Goal: Task Accomplishment & Management: Complete application form

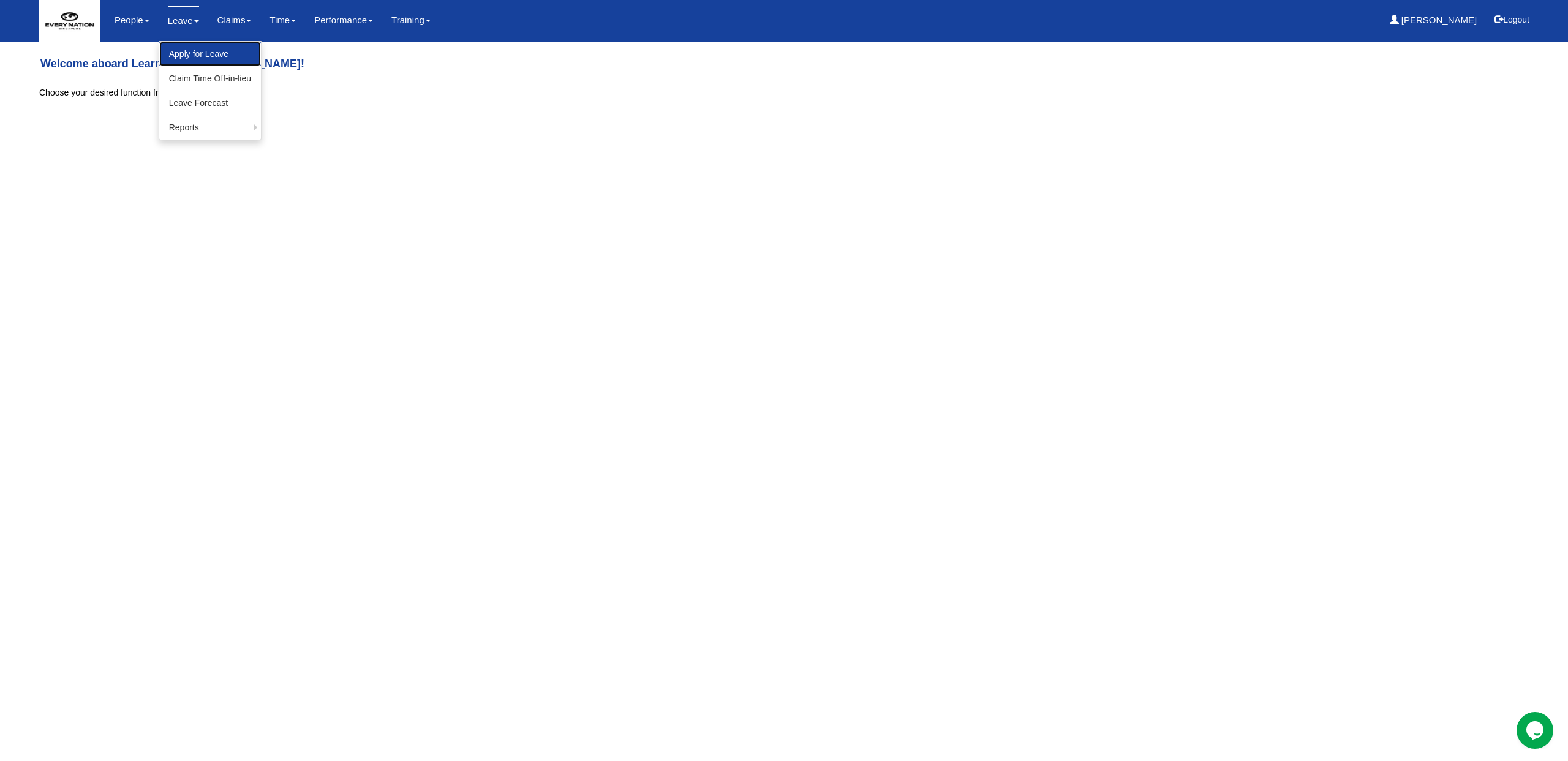
click at [184, 56] on link "Apply for Leave" at bounding box center [210, 53] width 102 height 24
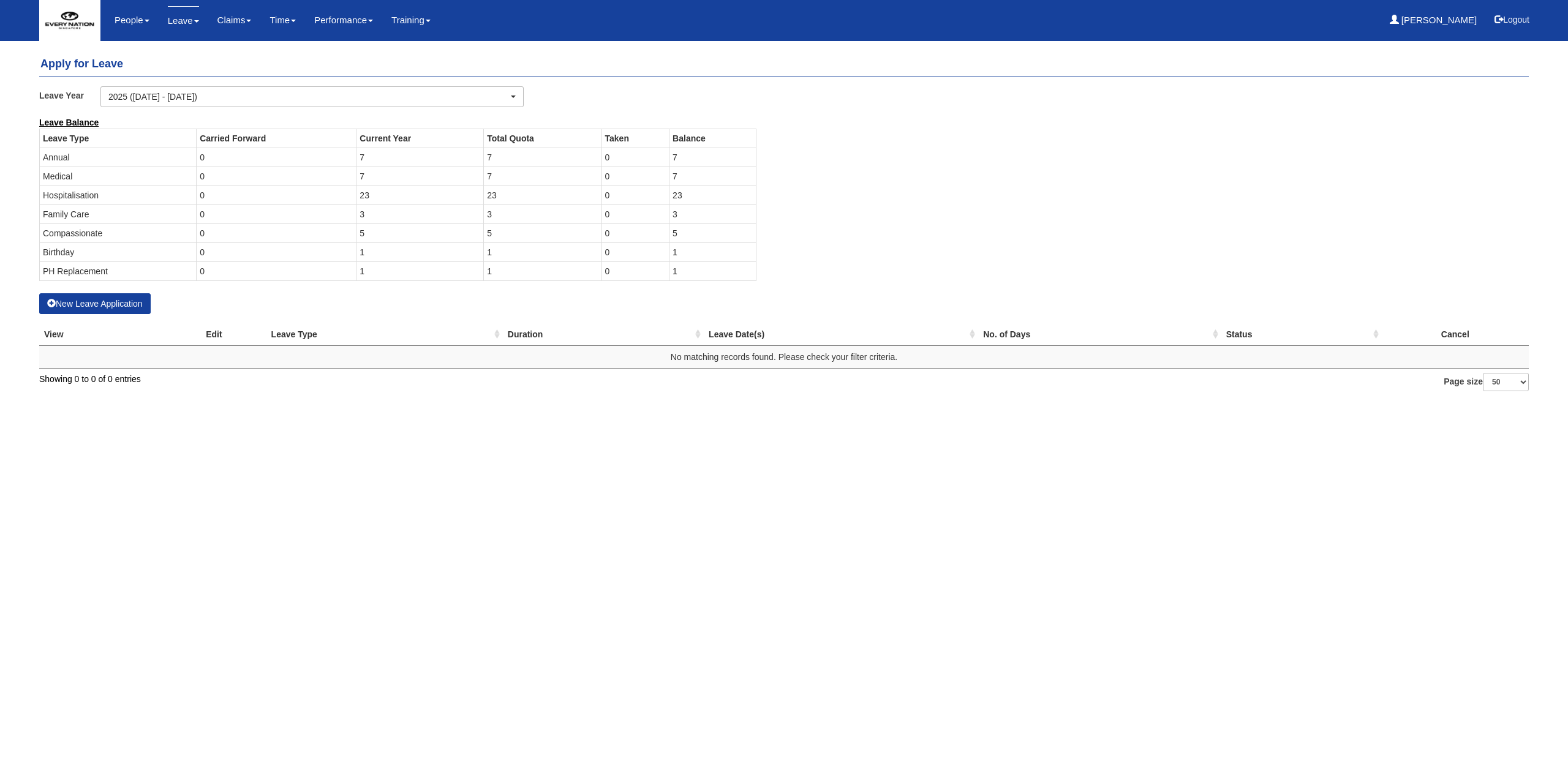
select select "50"
click at [194, 73] on link "Claim Time Off-in-lieu" at bounding box center [210, 78] width 102 height 24
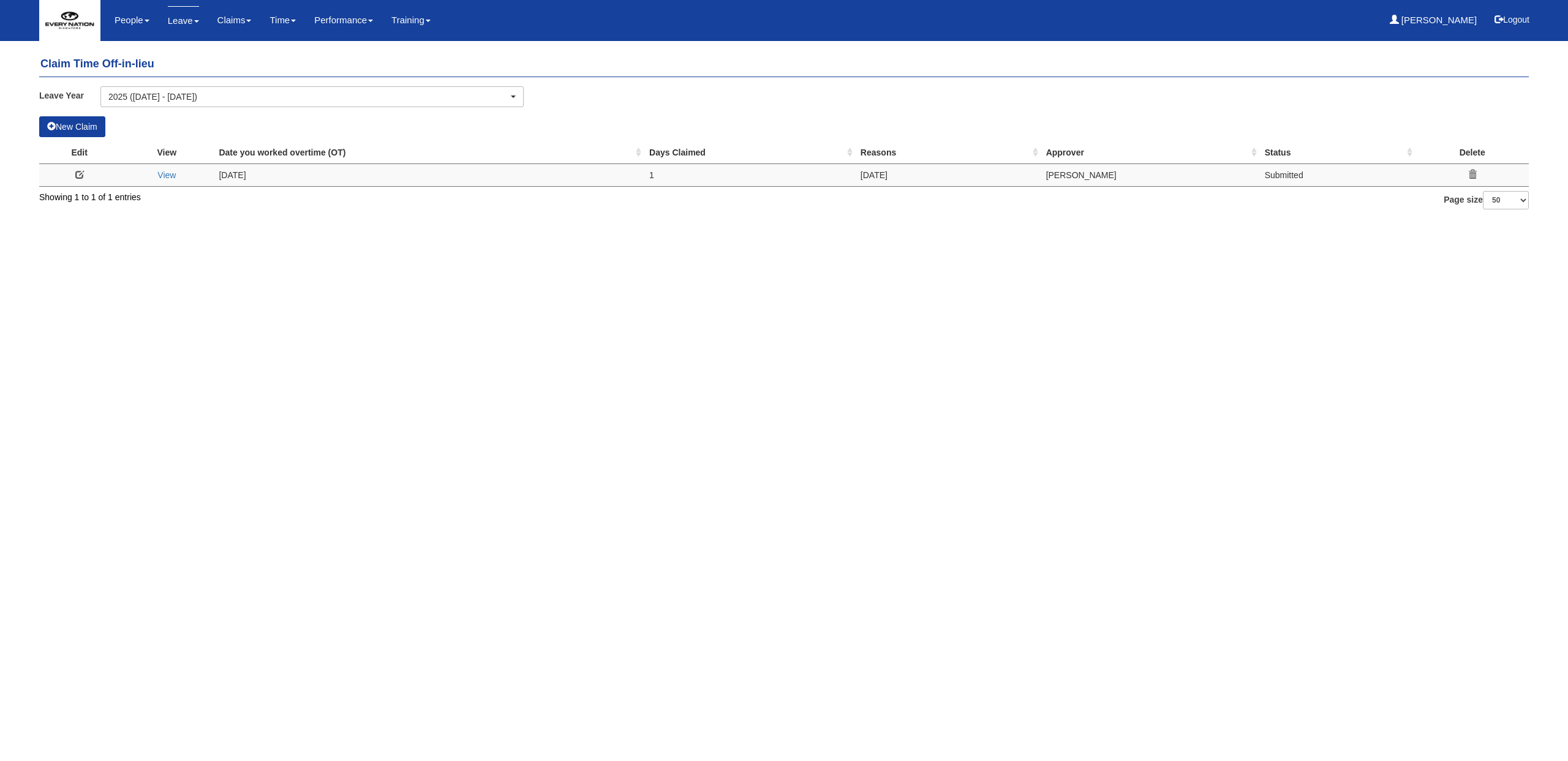
select select "50"
click at [171, 173] on link "View" at bounding box center [166, 176] width 18 height 10
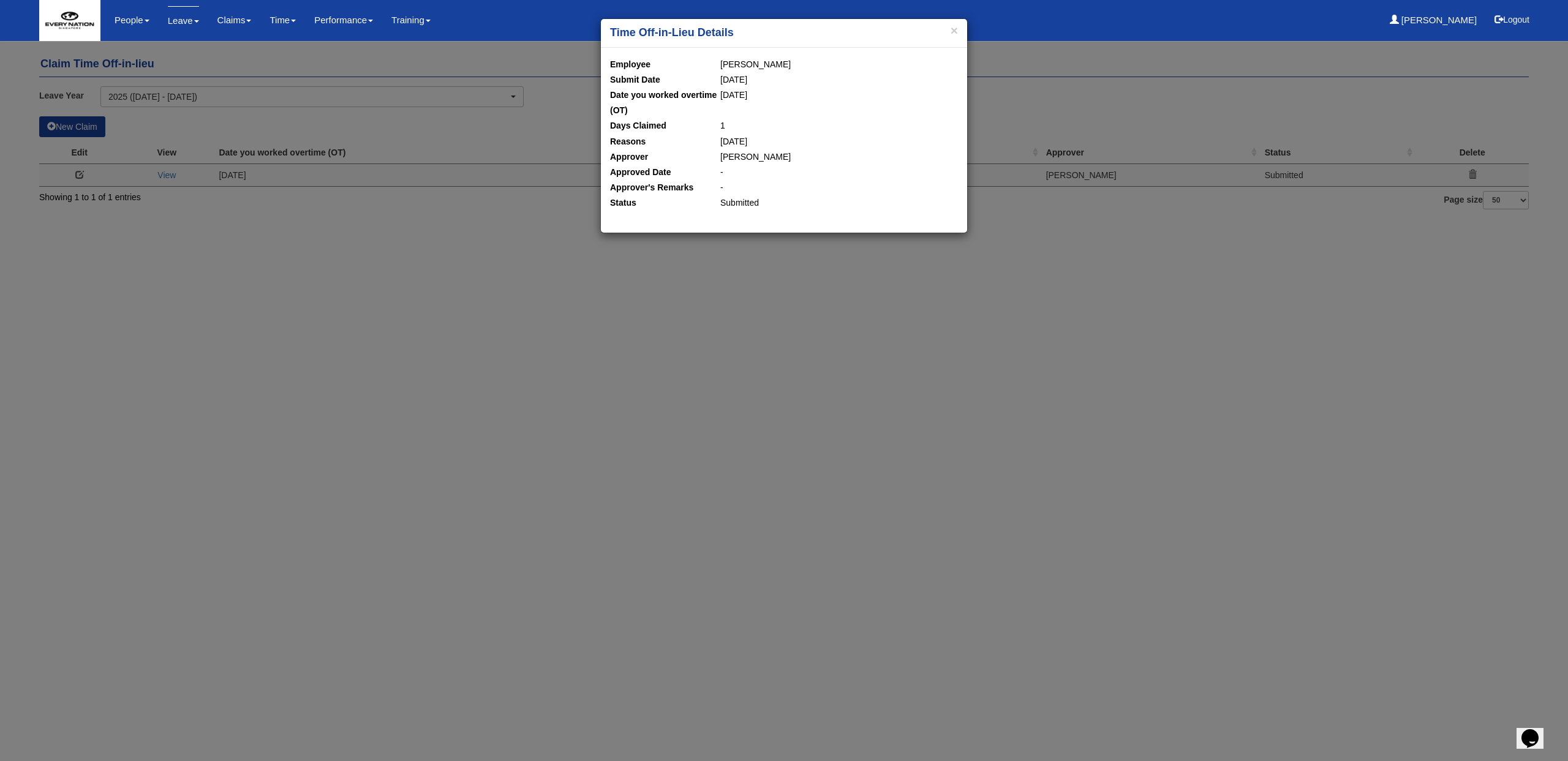
click at [300, 322] on div "× Time Off-in-Lieu Details Employee CJ Atadero Submit Date 12/8/2025 Date you w…" at bounding box center [784, 381] width 1568 height 761
click at [955, 31] on button "×" at bounding box center [954, 30] width 8 height 13
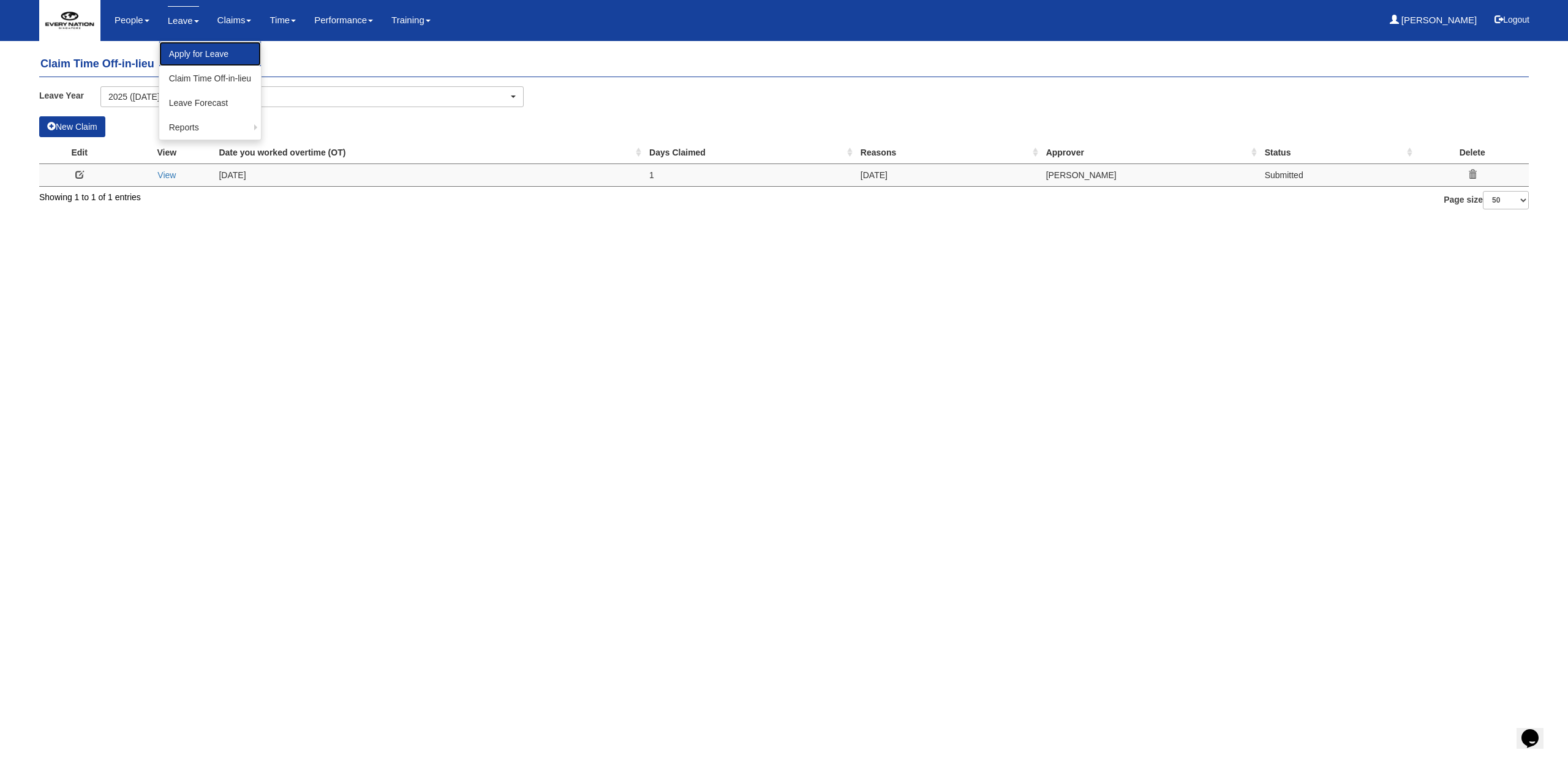
click at [182, 60] on link "Apply for Leave" at bounding box center [210, 53] width 102 height 24
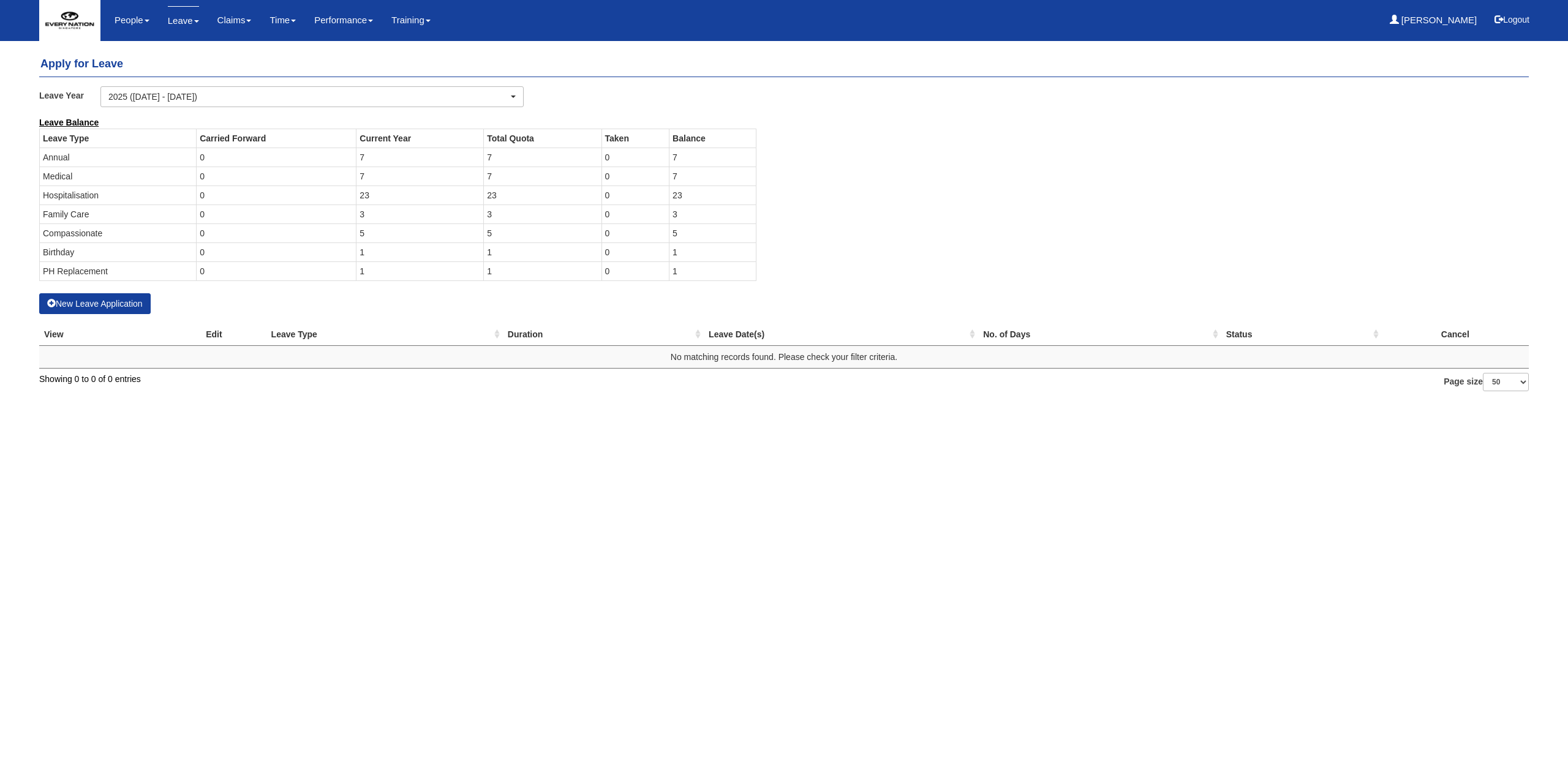
select select "50"
click at [99, 312] on button "New Leave Application" at bounding box center [95, 303] width 112 height 21
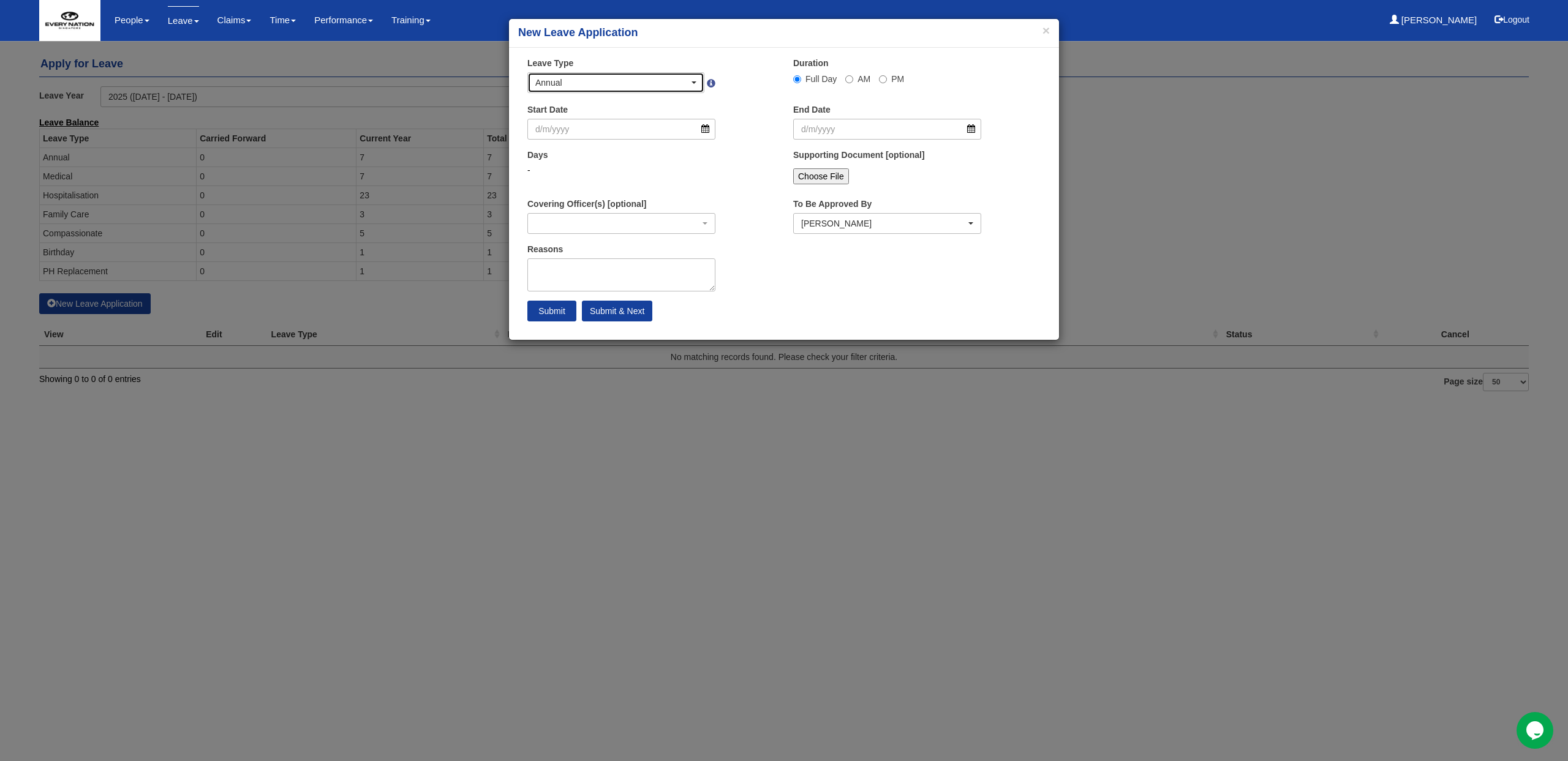
click at [671, 80] on div "Annual" at bounding box center [612, 83] width 154 height 13
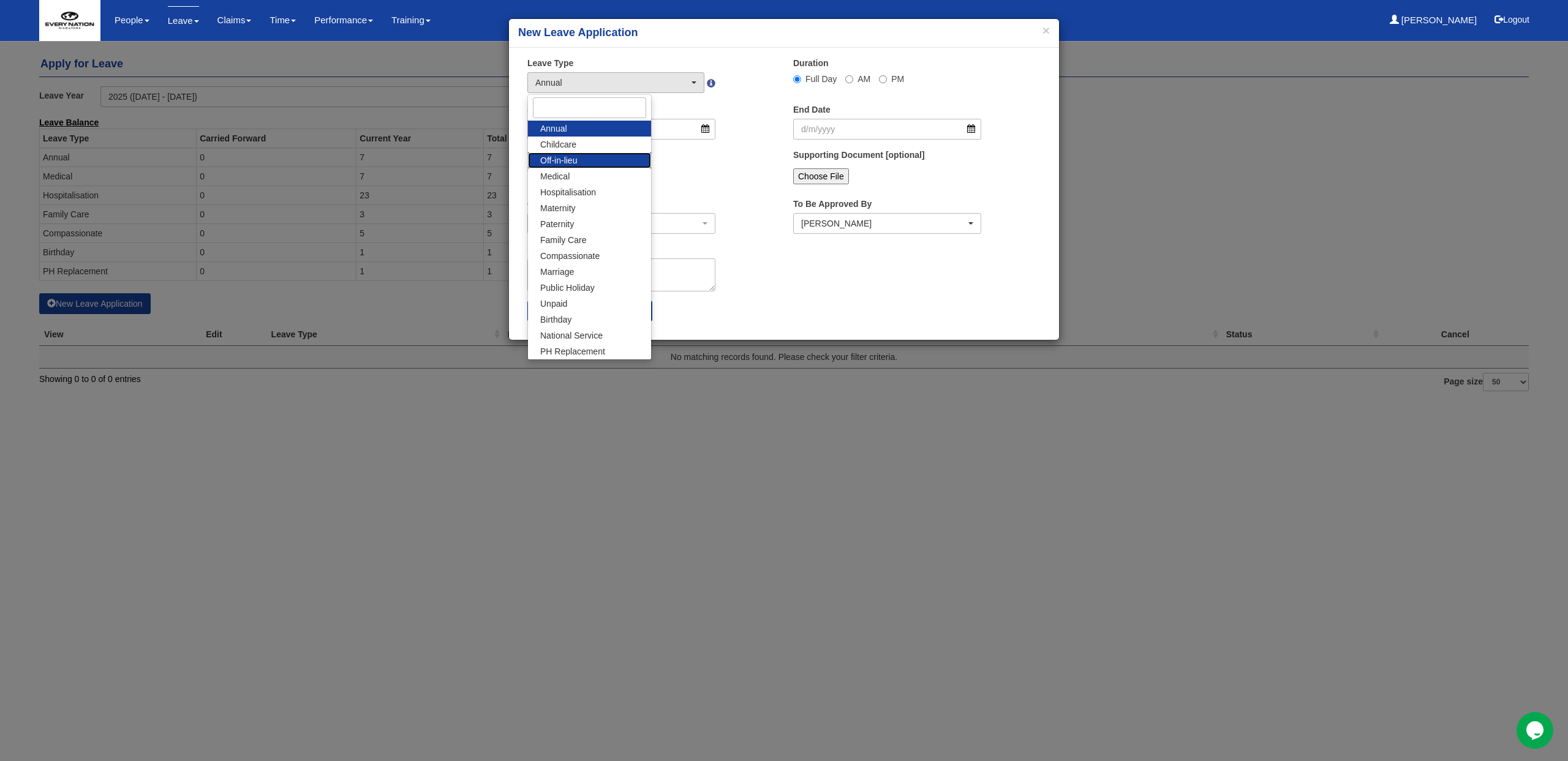
click at [562, 159] on span "Off-in-lieu" at bounding box center [559, 160] width 37 height 13
select select "3"
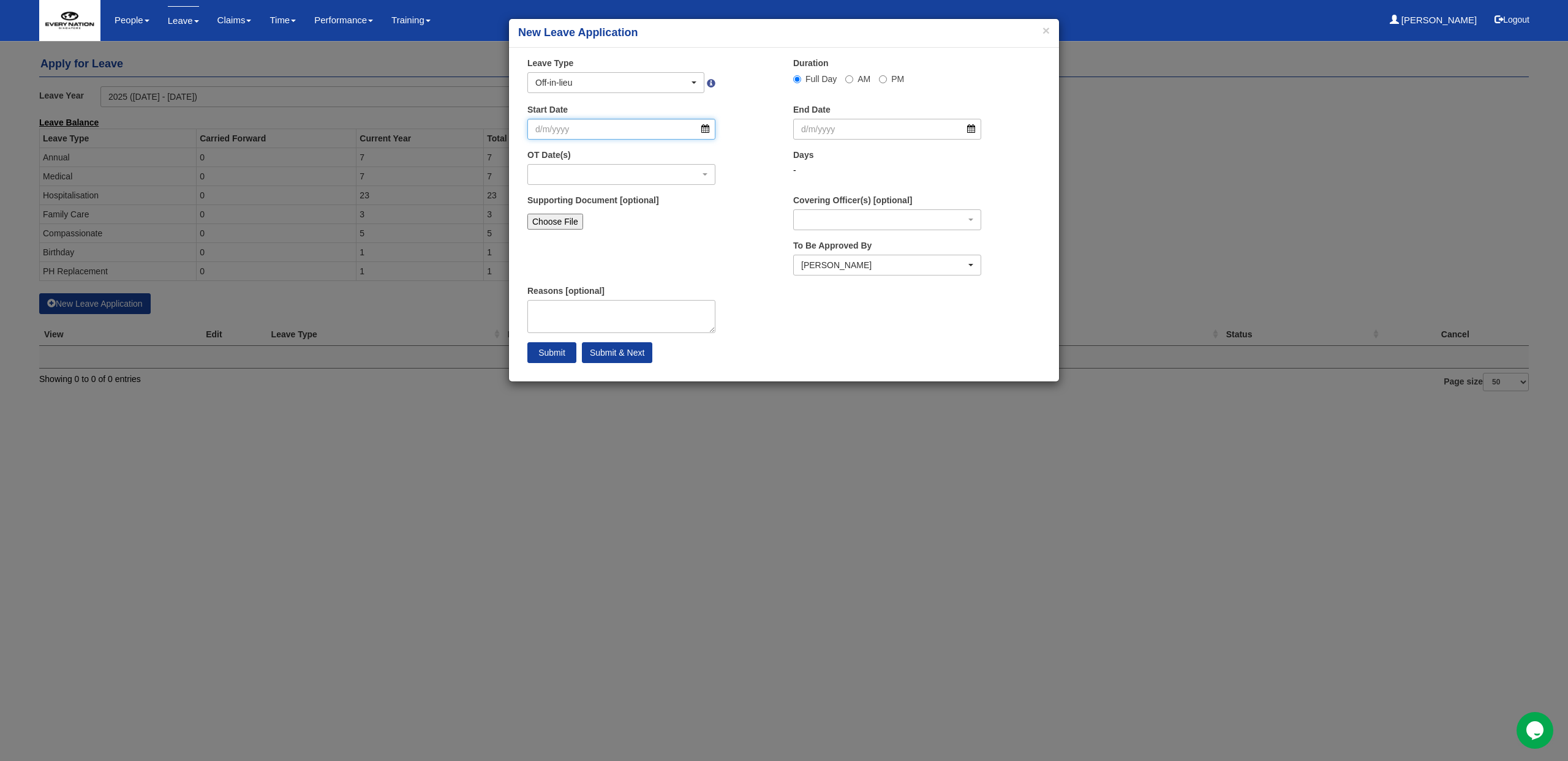
click at [655, 127] on input "Start Date" at bounding box center [621, 129] width 188 height 21
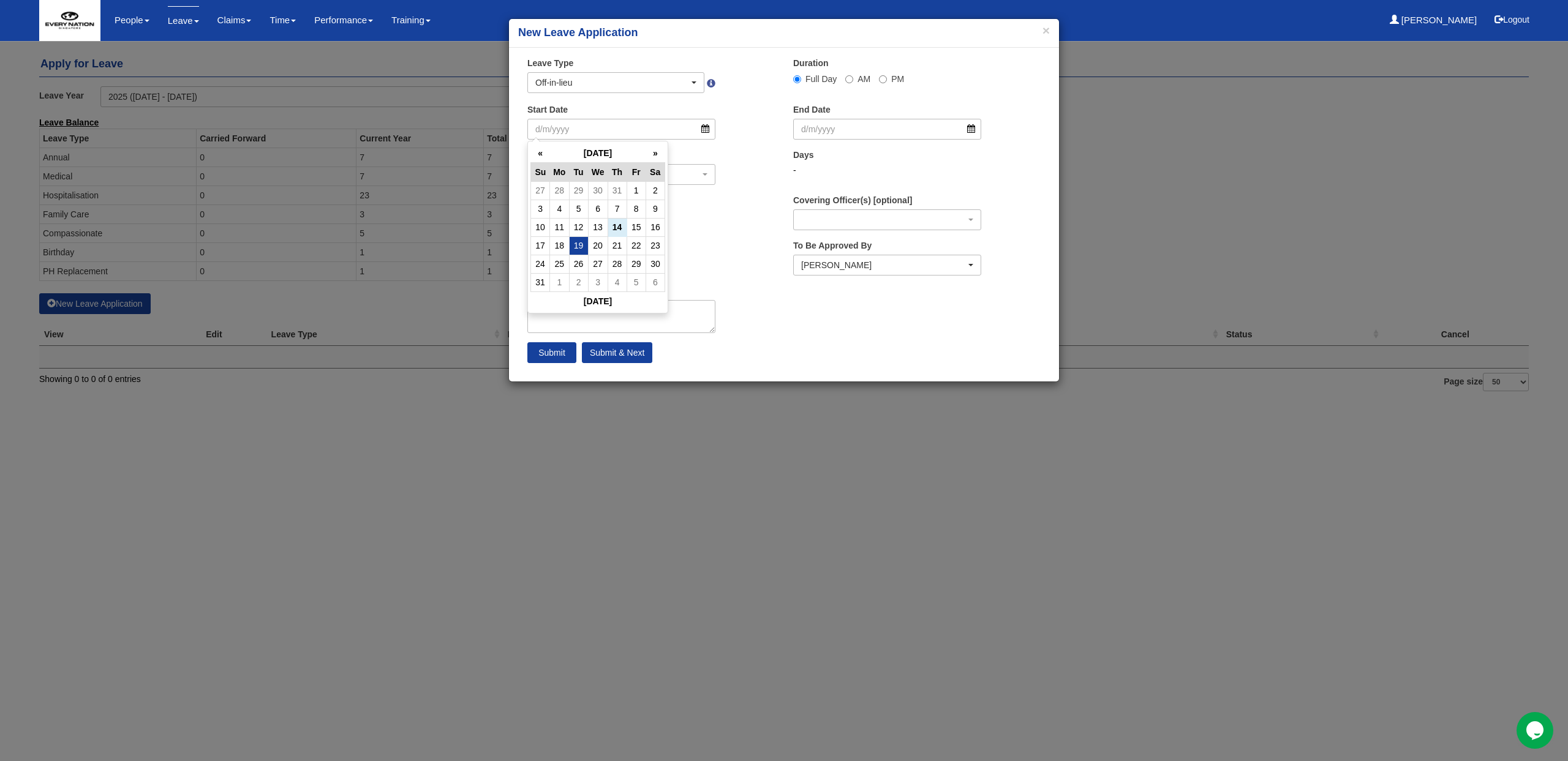
click at [581, 249] on td "19" at bounding box center [579, 245] width 19 height 18
type input "19/8/2025"
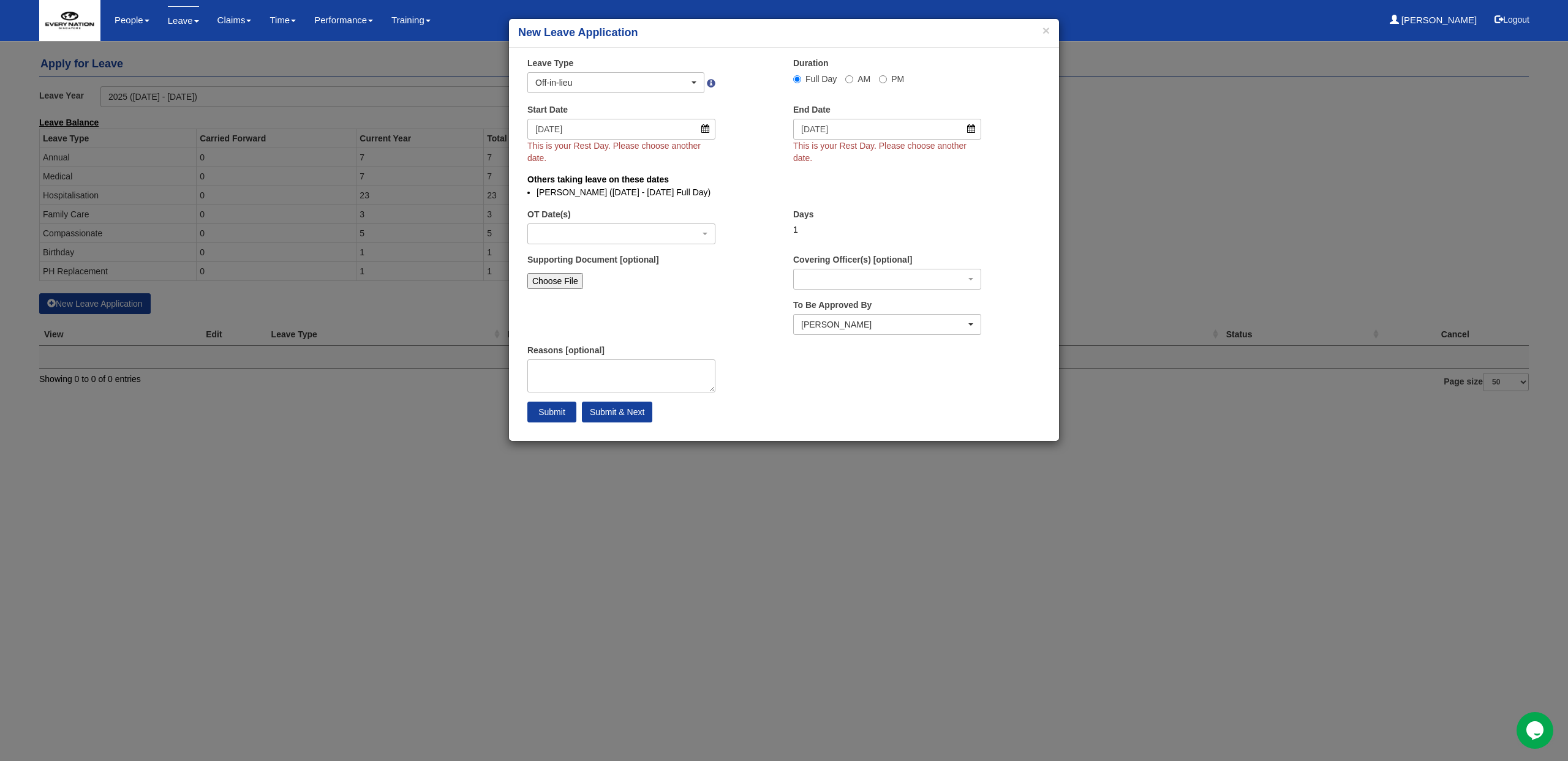
select select
click at [703, 129] on input "19/8/2025" at bounding box center [621, 129] width 188 height 21
click at [566, 244] on td "18" at bounding box center [559, 245] width 19 height 18
type input "18/8/2025"
select select
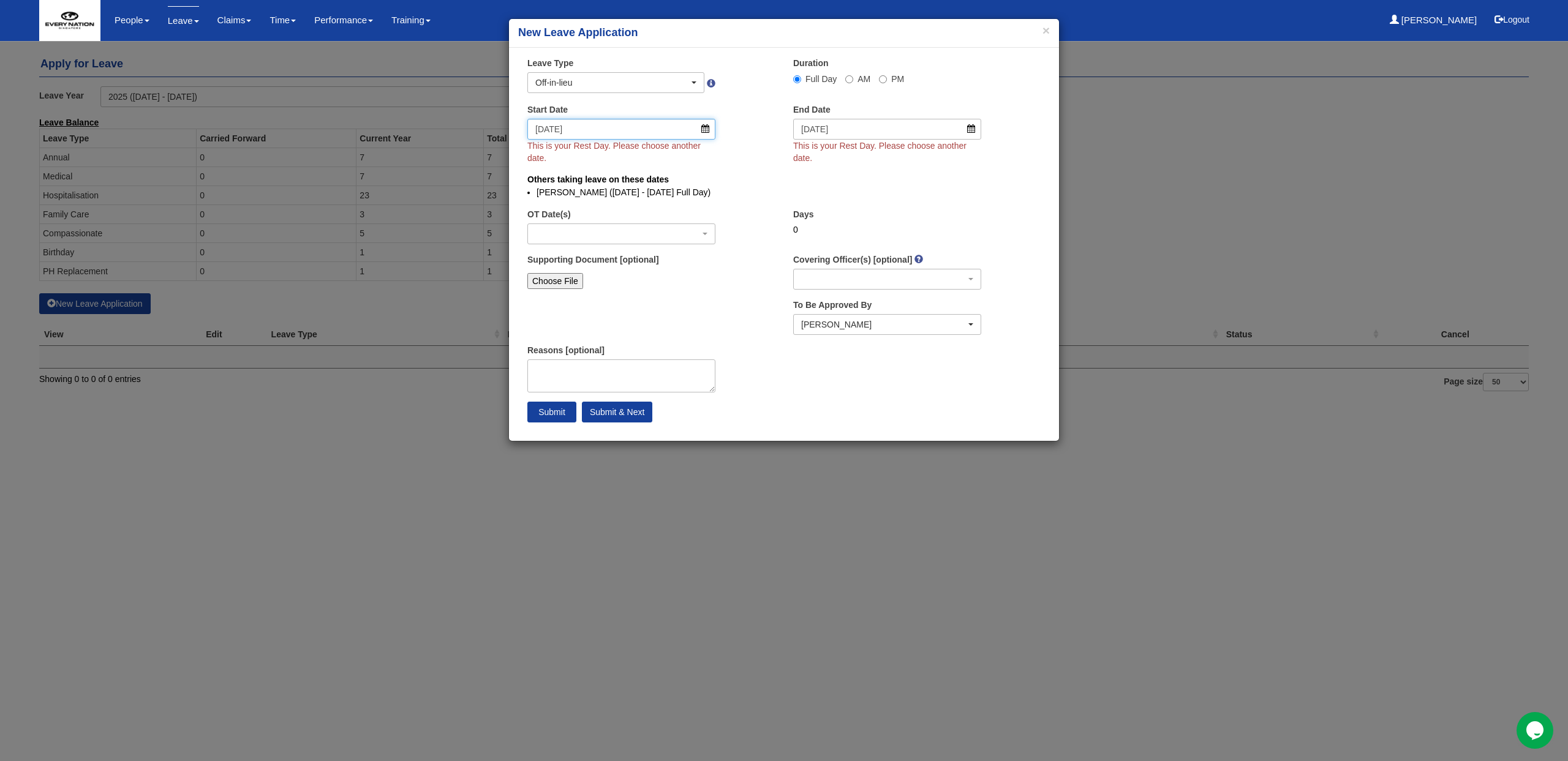
click at [705, 131] on input "18/8/2025" at bounding box center [621, 129] width 188 height 21
click at [599, 250] on td "20" at bounding box center [597, 245] width 19 height 18
type input "20/8/2025"
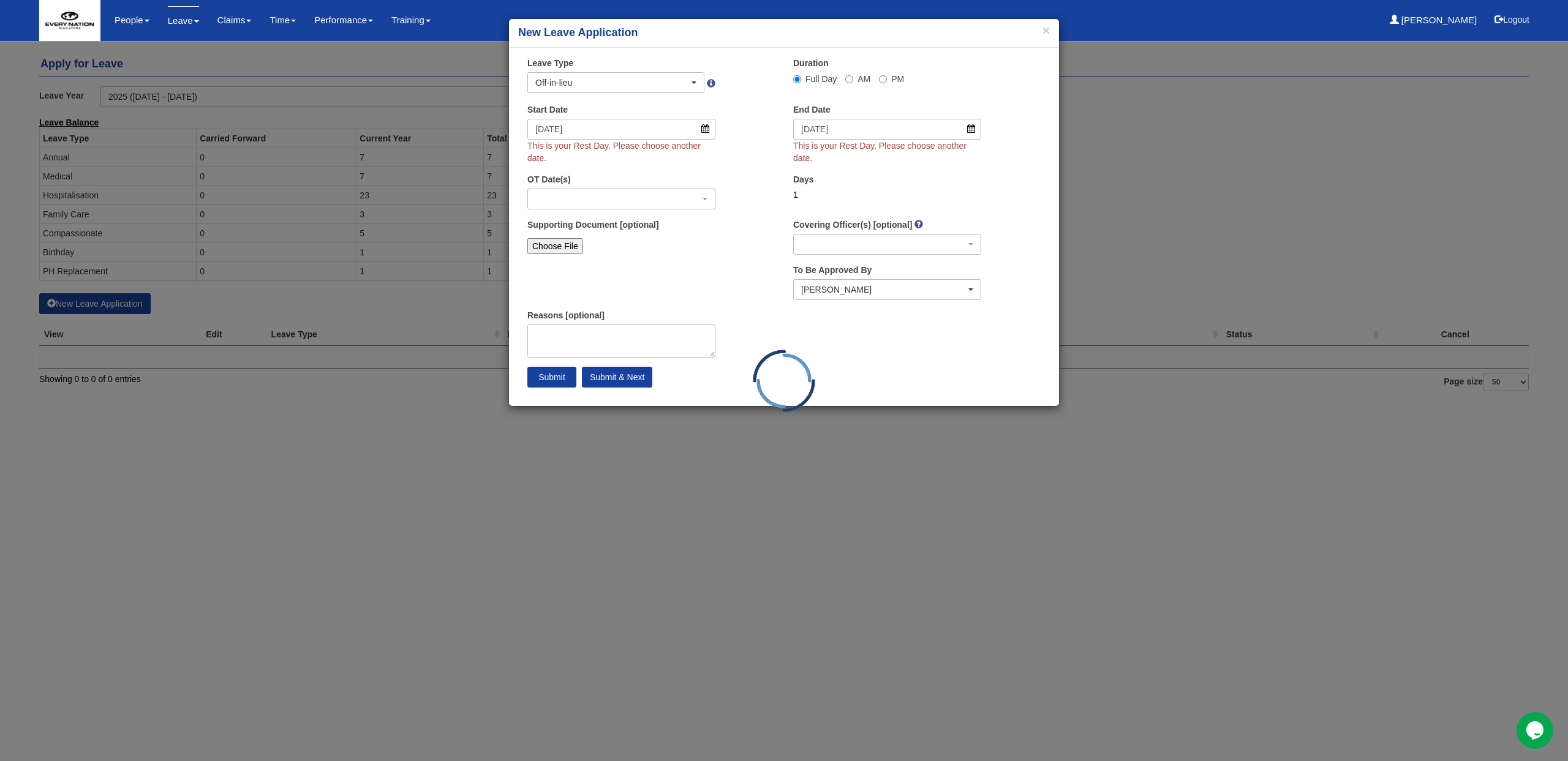
select select
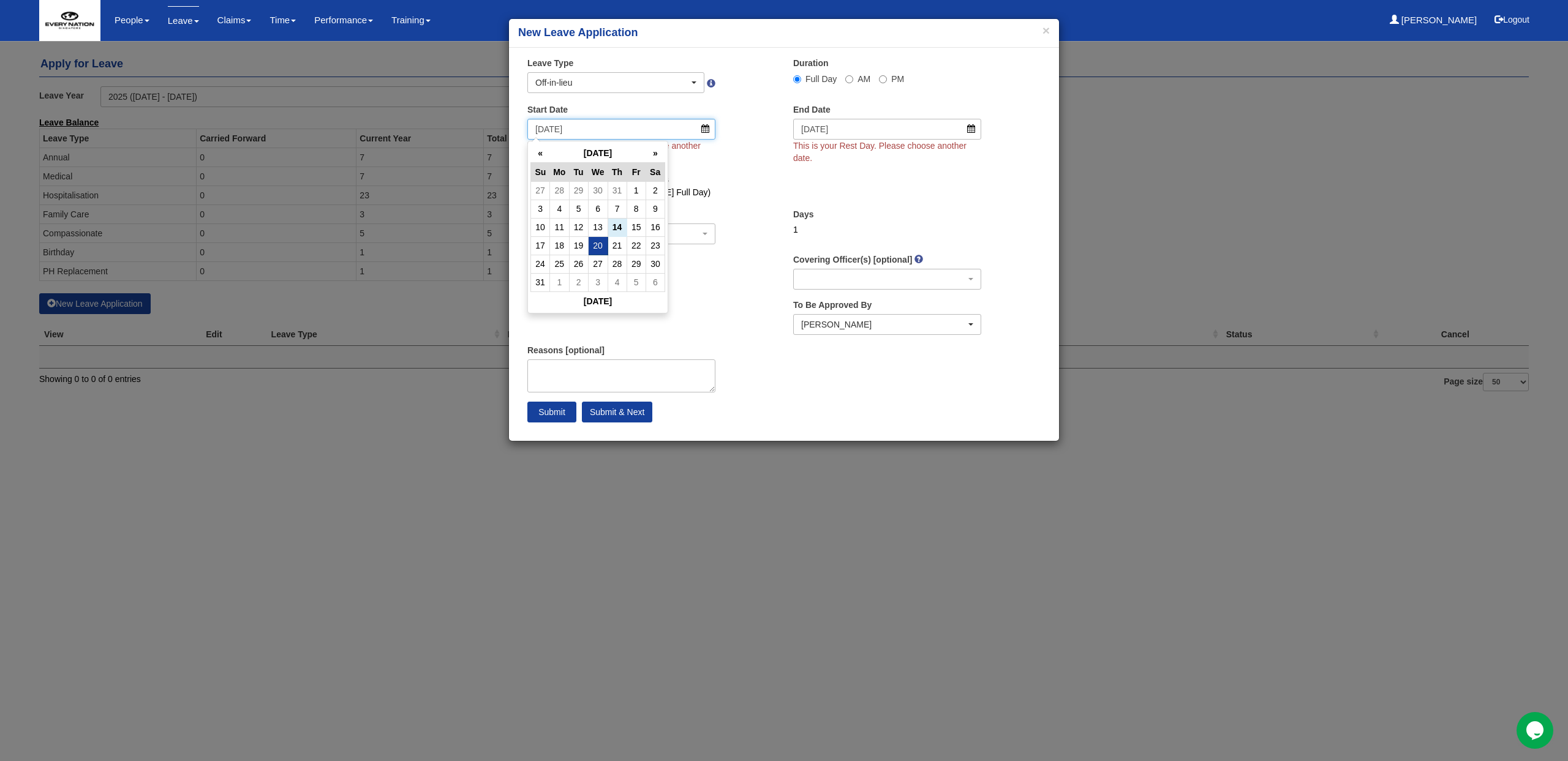
click at [707, 130] on input "20/8/2025" at bounding box center [621, 129] width 188 height 21
click at [609, 247] on td "21" at bounding box center [617, 245] width 19 height 18
type input "21/8/2025"
select select
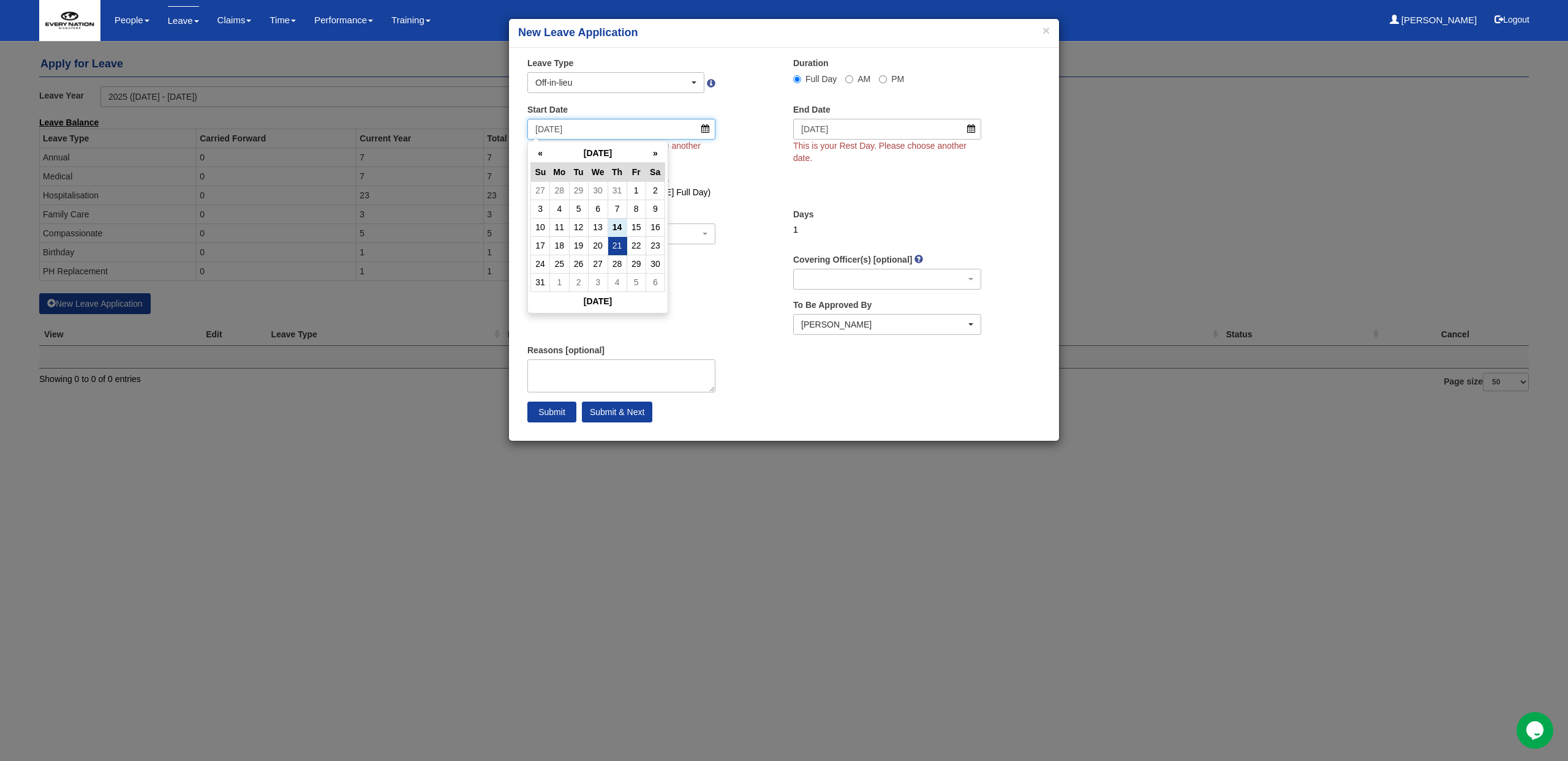
click at [710, 133] on input "21/8/2025" at bounding box center [621, 129] width 188 height 21
click at [643, 252] on td "22" at bounding box center [636, 245] width 19 height 18
type input "22/8/2025"
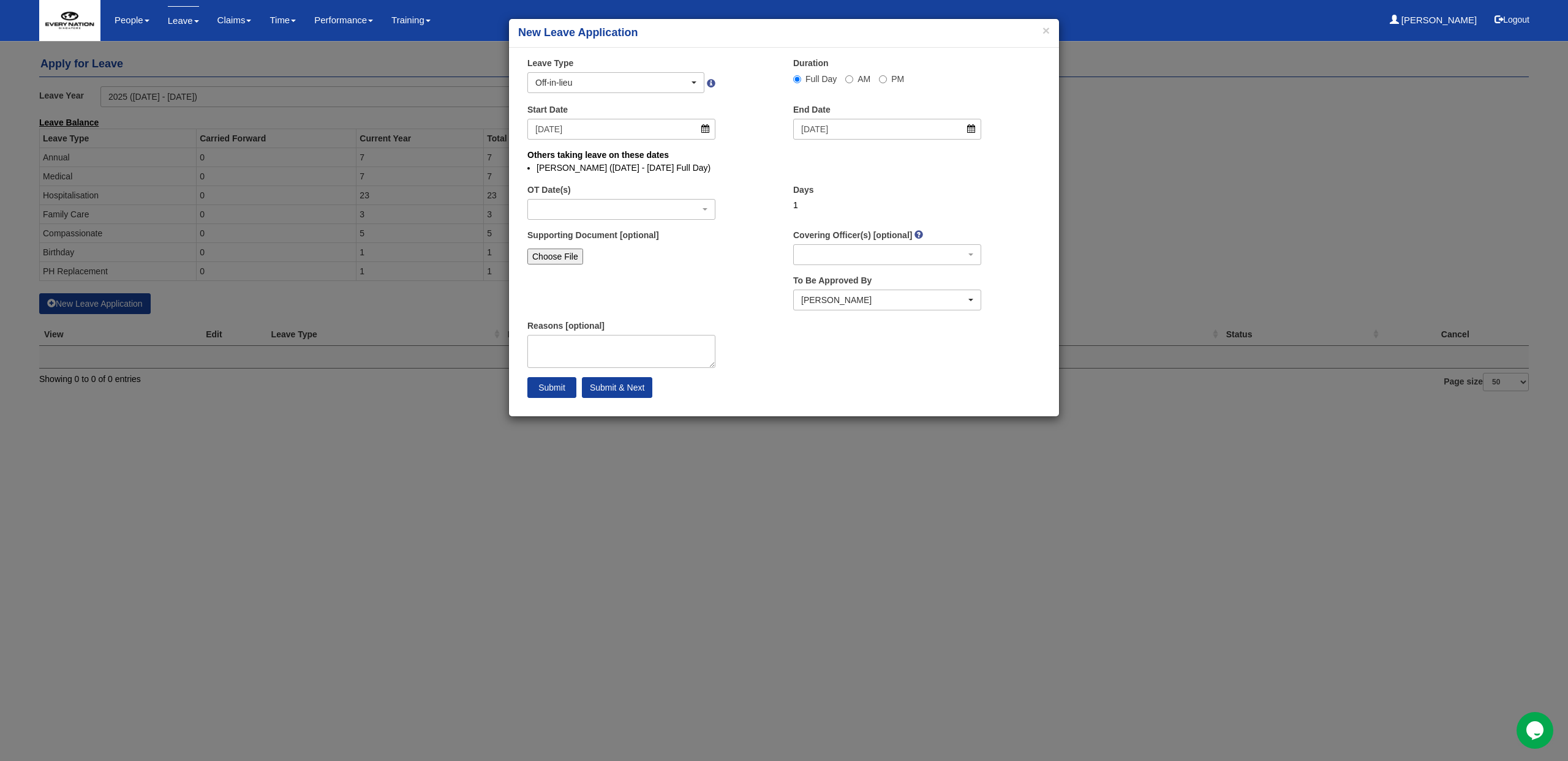
select select
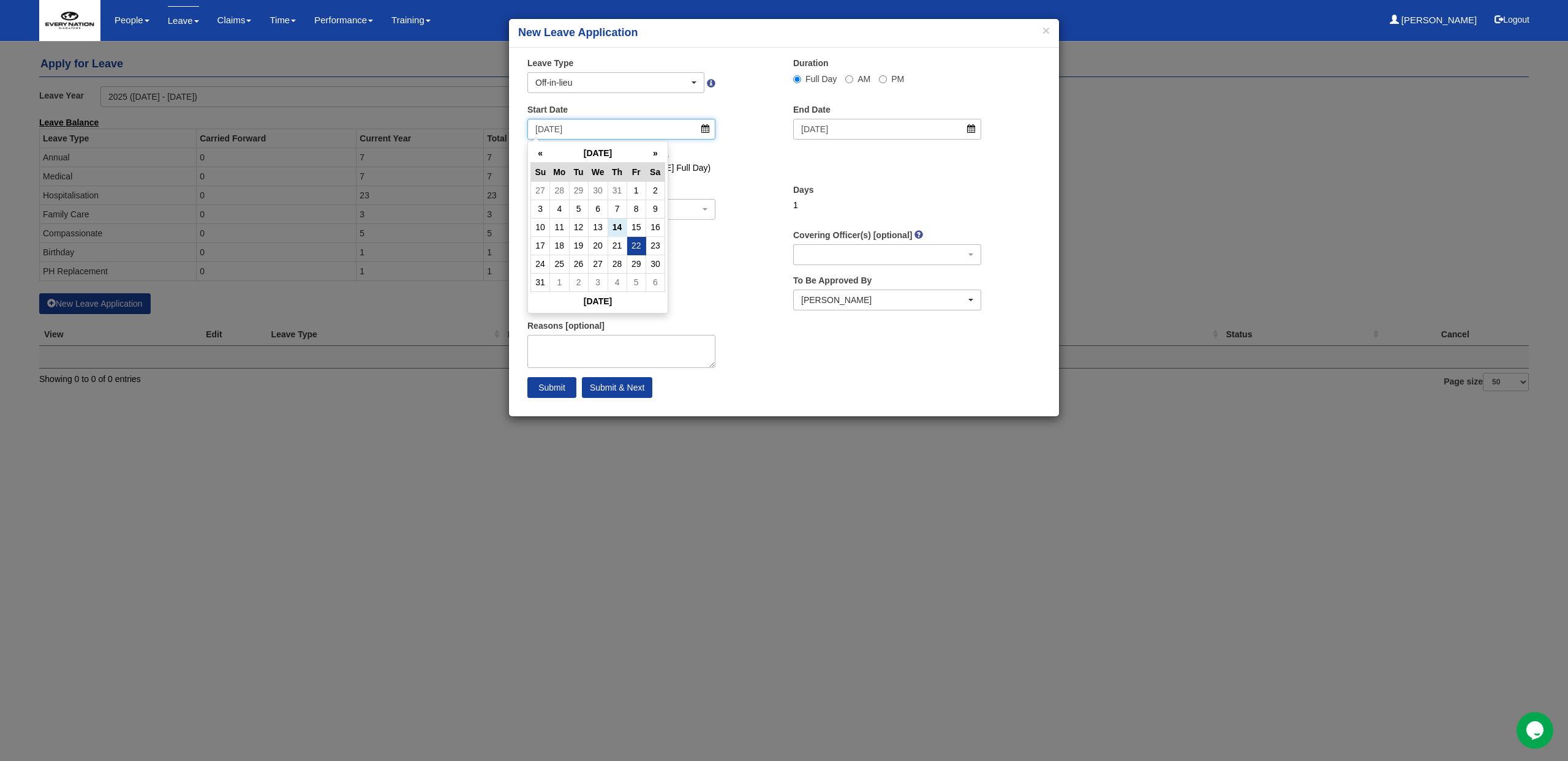
click at [699, 130] on input "22/8/2025" at bounding box center [621, 129] width 188 height 21
click at [721, 174] on div "Others taking leave on these dates Joshua Harris (19/8/2025 - 31/8/2025 Full Da…" at bounding box center [784, 164] width 532 height 32
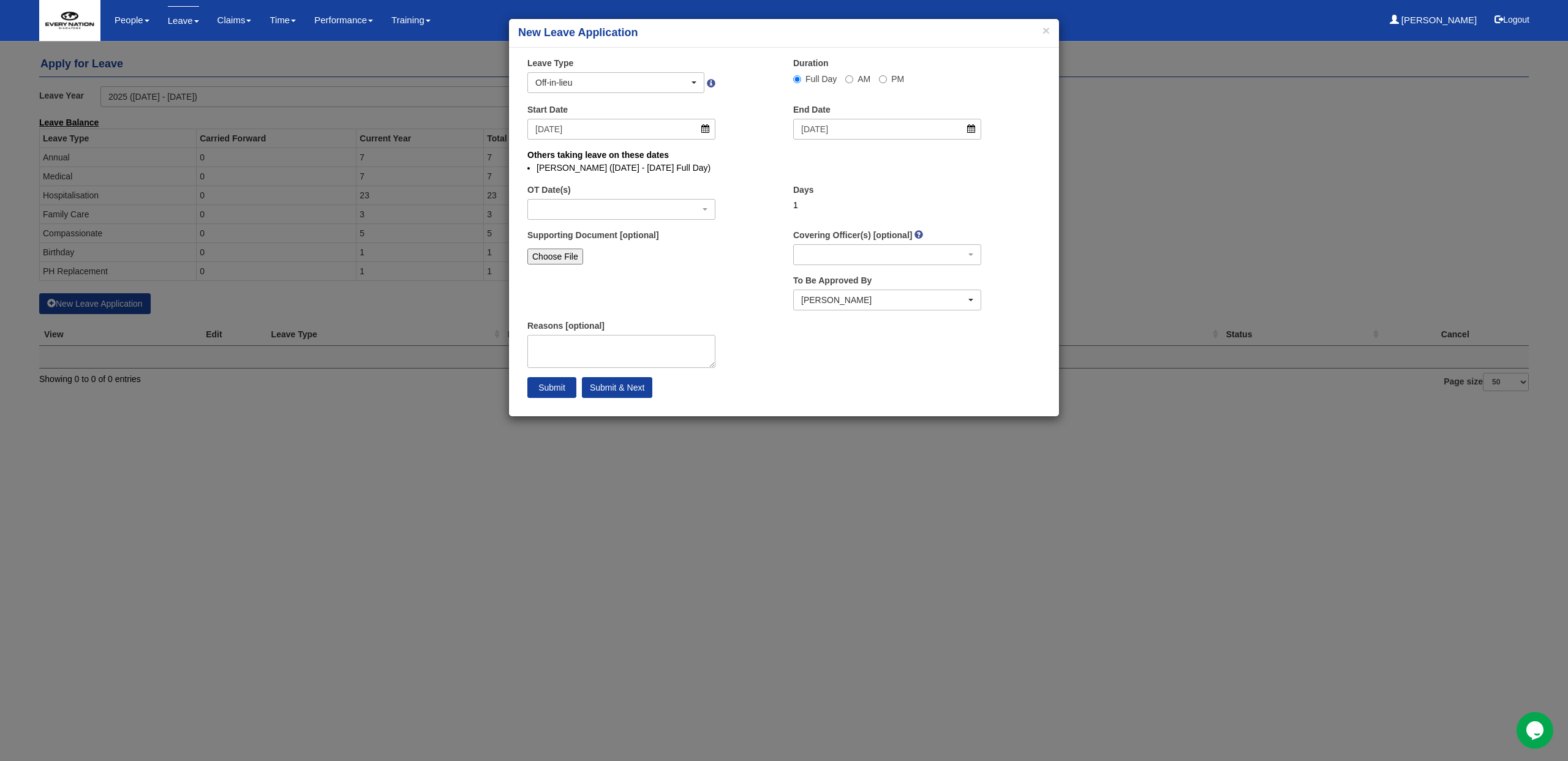
click at [1043, 31] on h4 "New Leave Application" at bounding box center [784, 33] width 532 height 16
click at [1044, 31] on button "×" at bounding box center [1046, 30] width 8 height 13
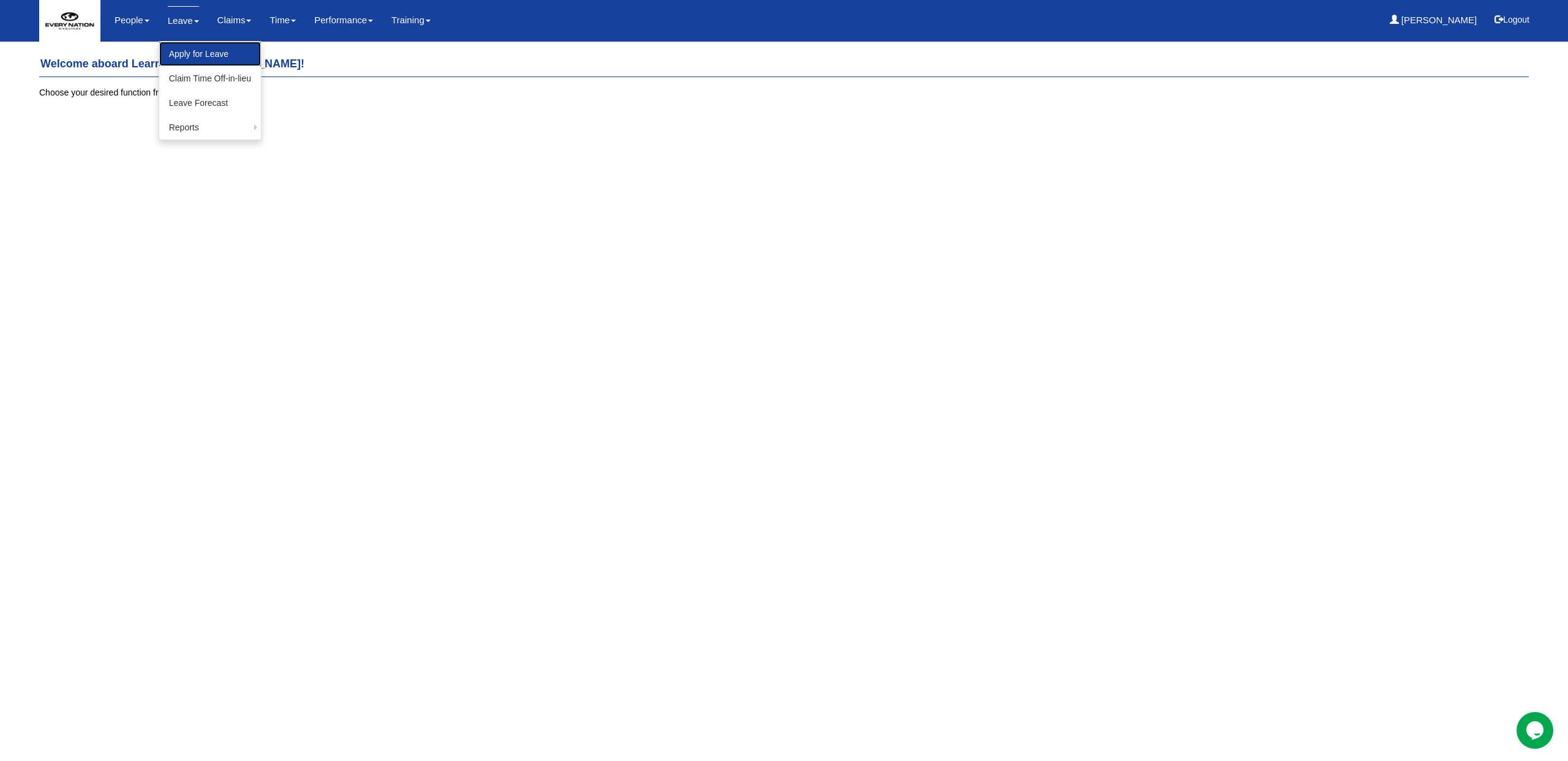
click at [179, 51] on link "Apply for Leave" at bounding box center [210, 53] width 102 height 24
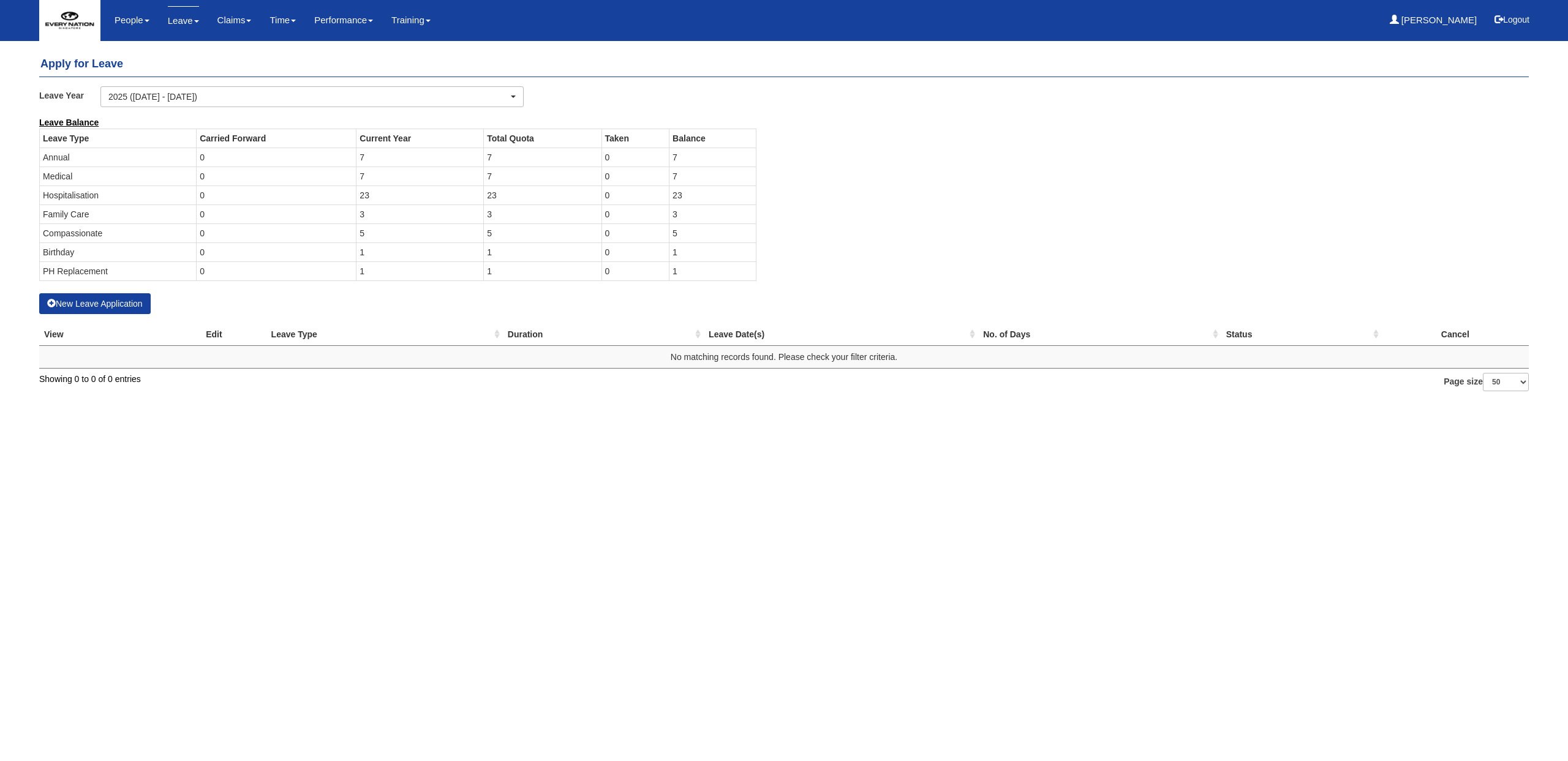
select select "50"
click at [129, 308] on button "New Leave Application" at bounding box center [95, 303] width 112 height 21
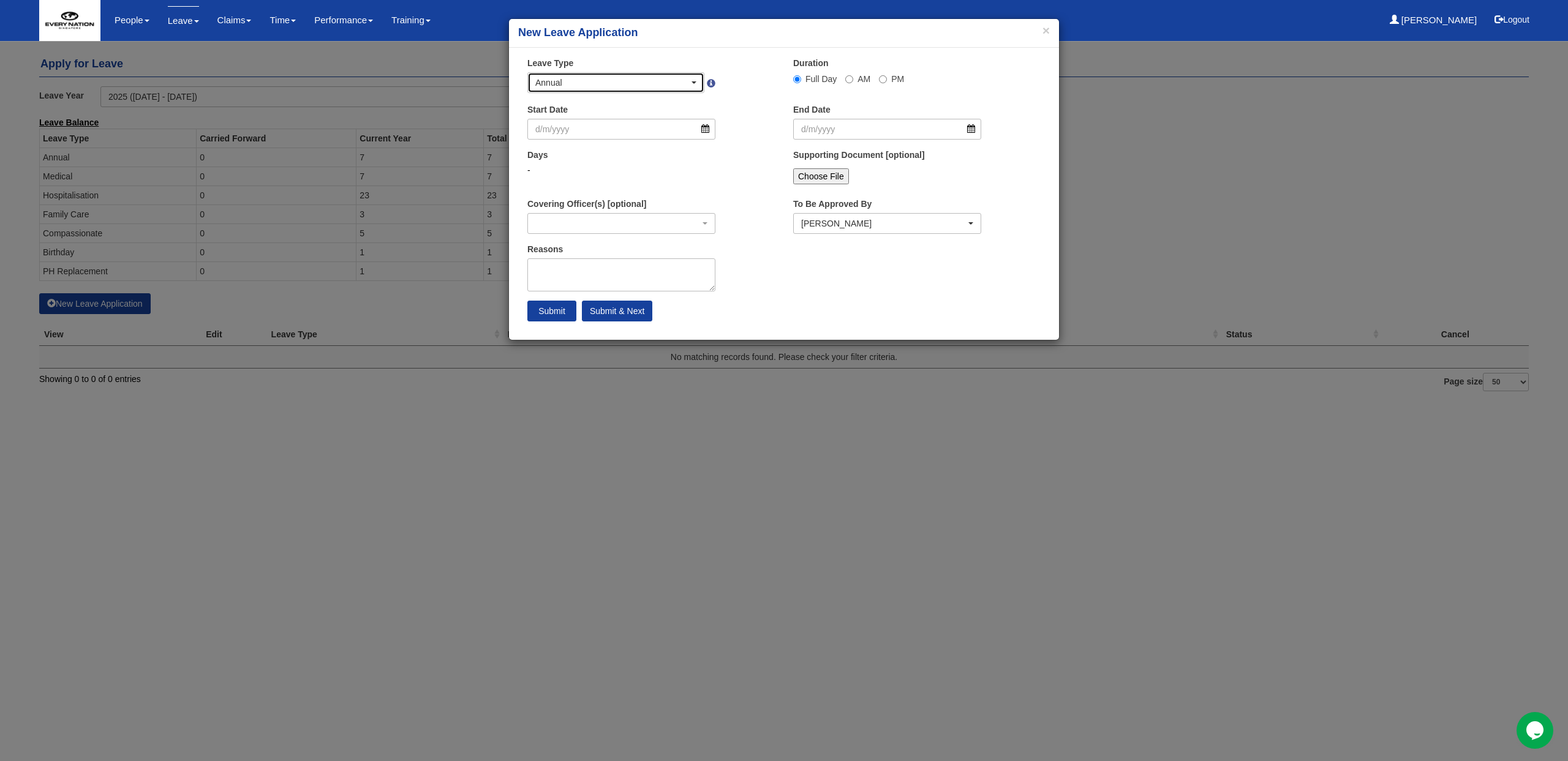
click at [554, 90] on div "Annual" at bounding box center [616, 82] width 176 height 19
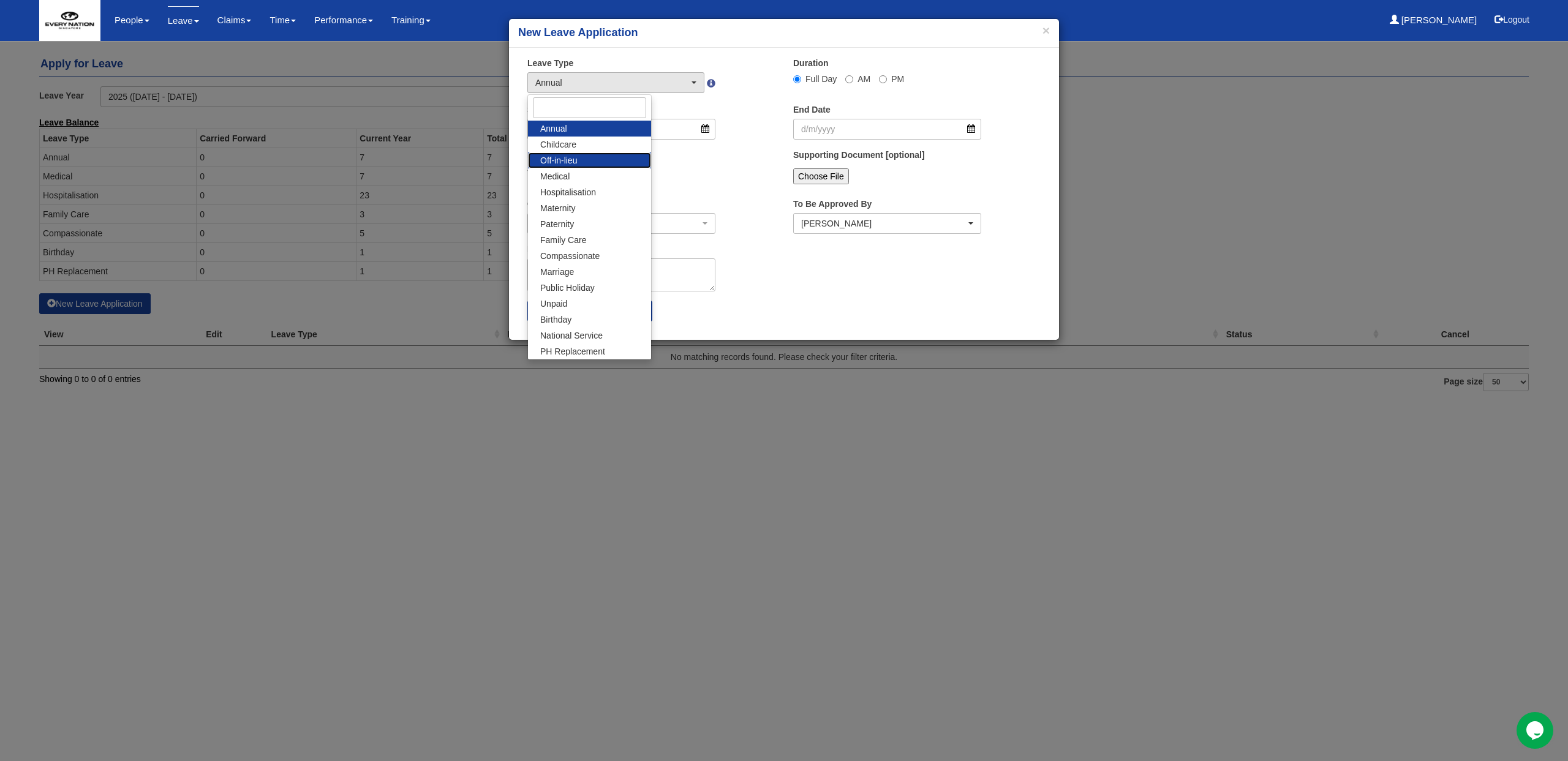
click at [580, 166] on link "Off-in-lieu" at bounding box center [589, 160] width 123 height 16
select select "3"
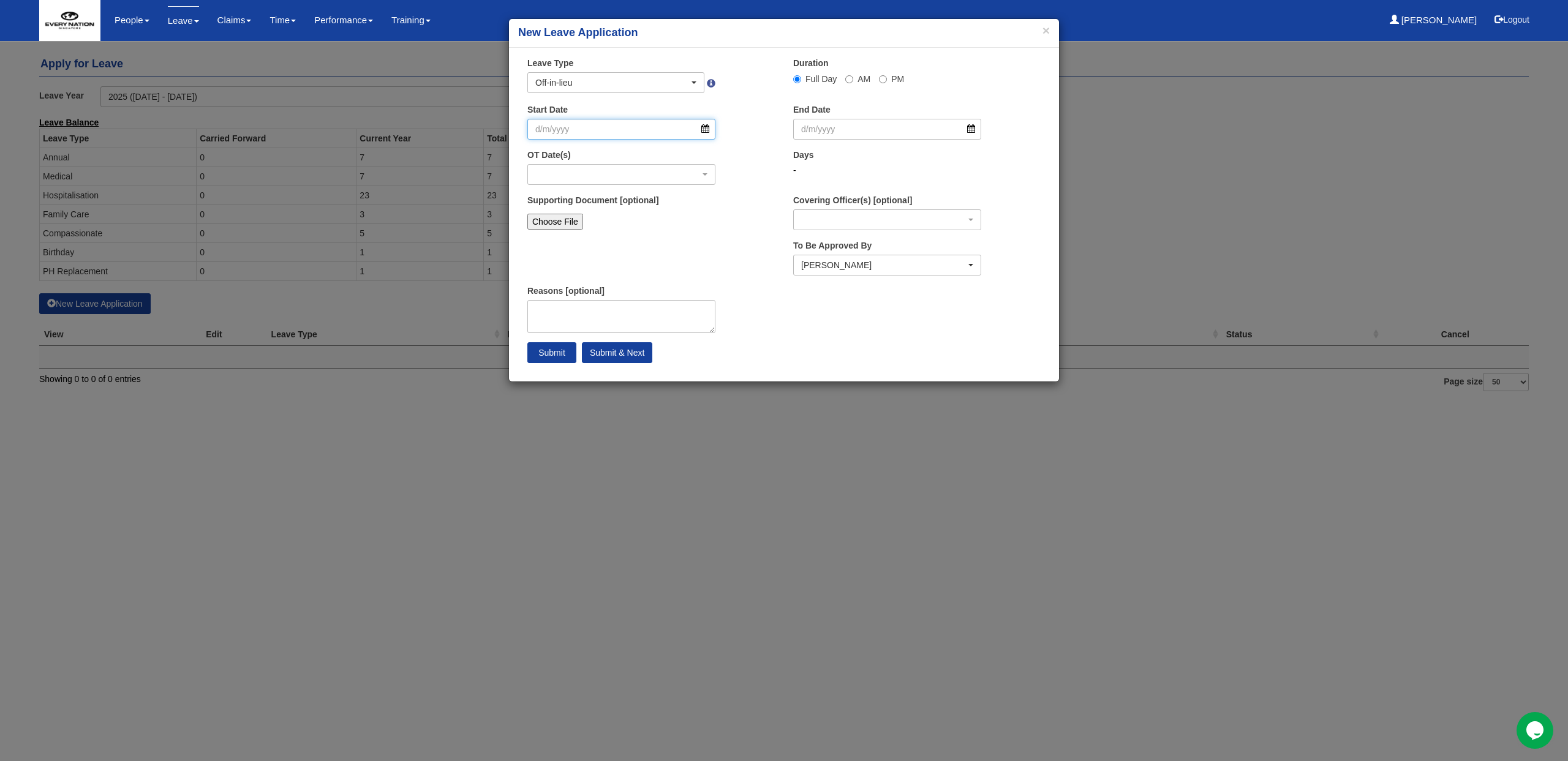
click at [710, 131] on input "Start Date" at bounding box center [621, 129] width 188 height 21
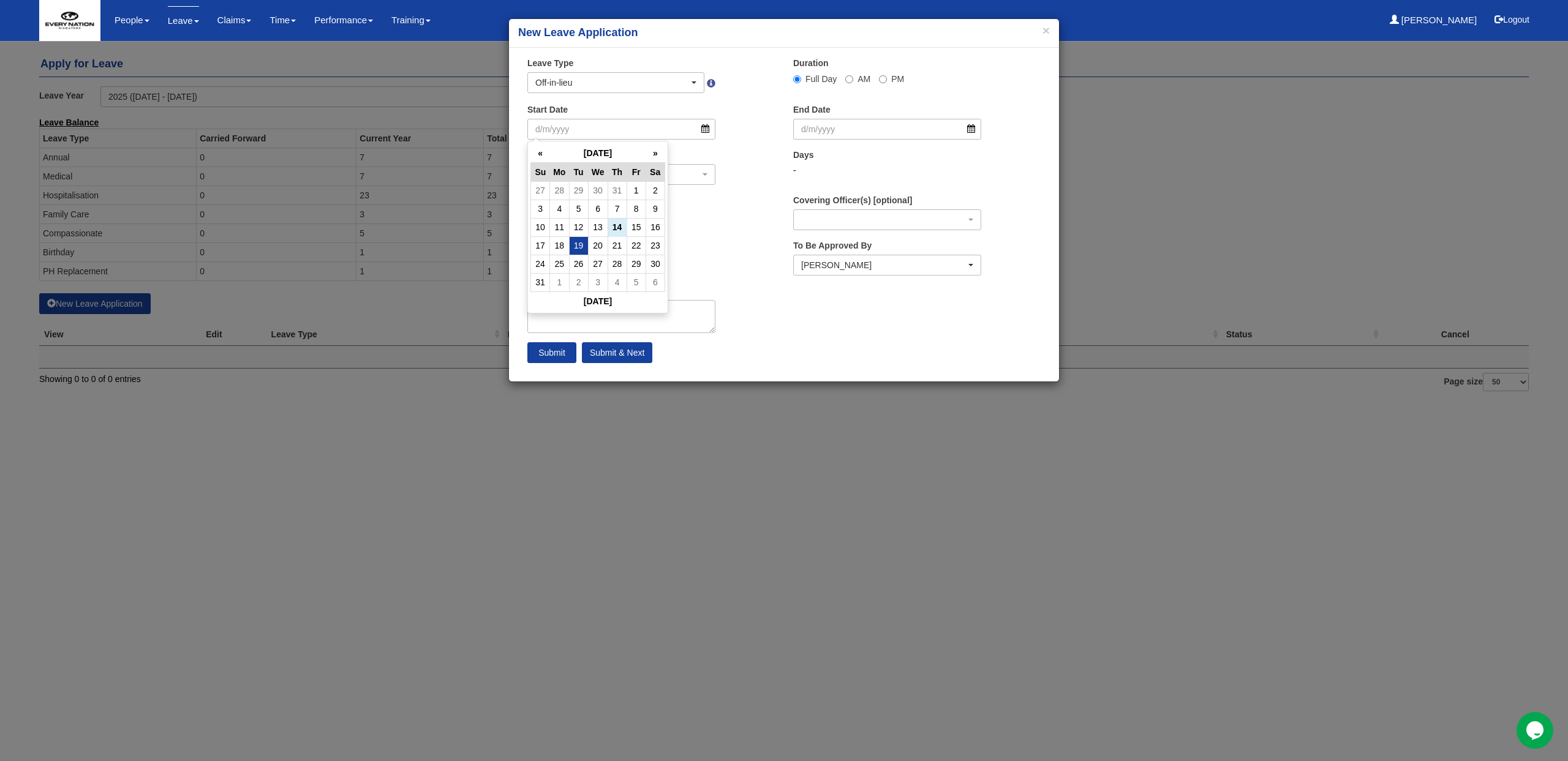
click at [579, 249] on td "19" at bounding box center [579, 245] width 19 height 18
type input "19/8/2025"
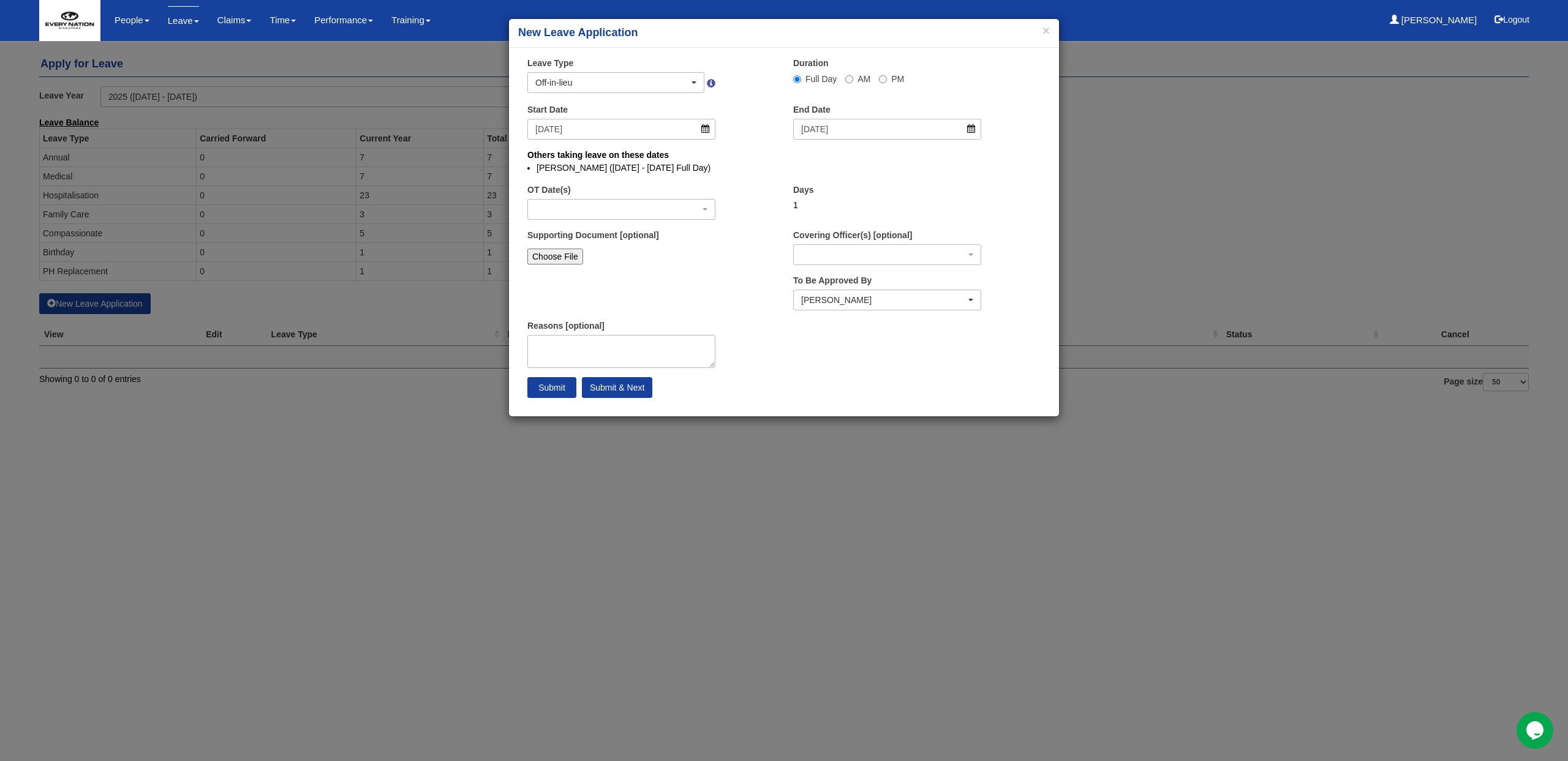
select select
click at [584, 207] on div "button" at bounding box center [621, 209] width 187 height 19
click at [720, 193] on div "OT Date(s)" at bounding box center [621, 202] width 206 height 36
click at [830, 249] on div "button" at bounding box center [887, 255] width 187 height 19
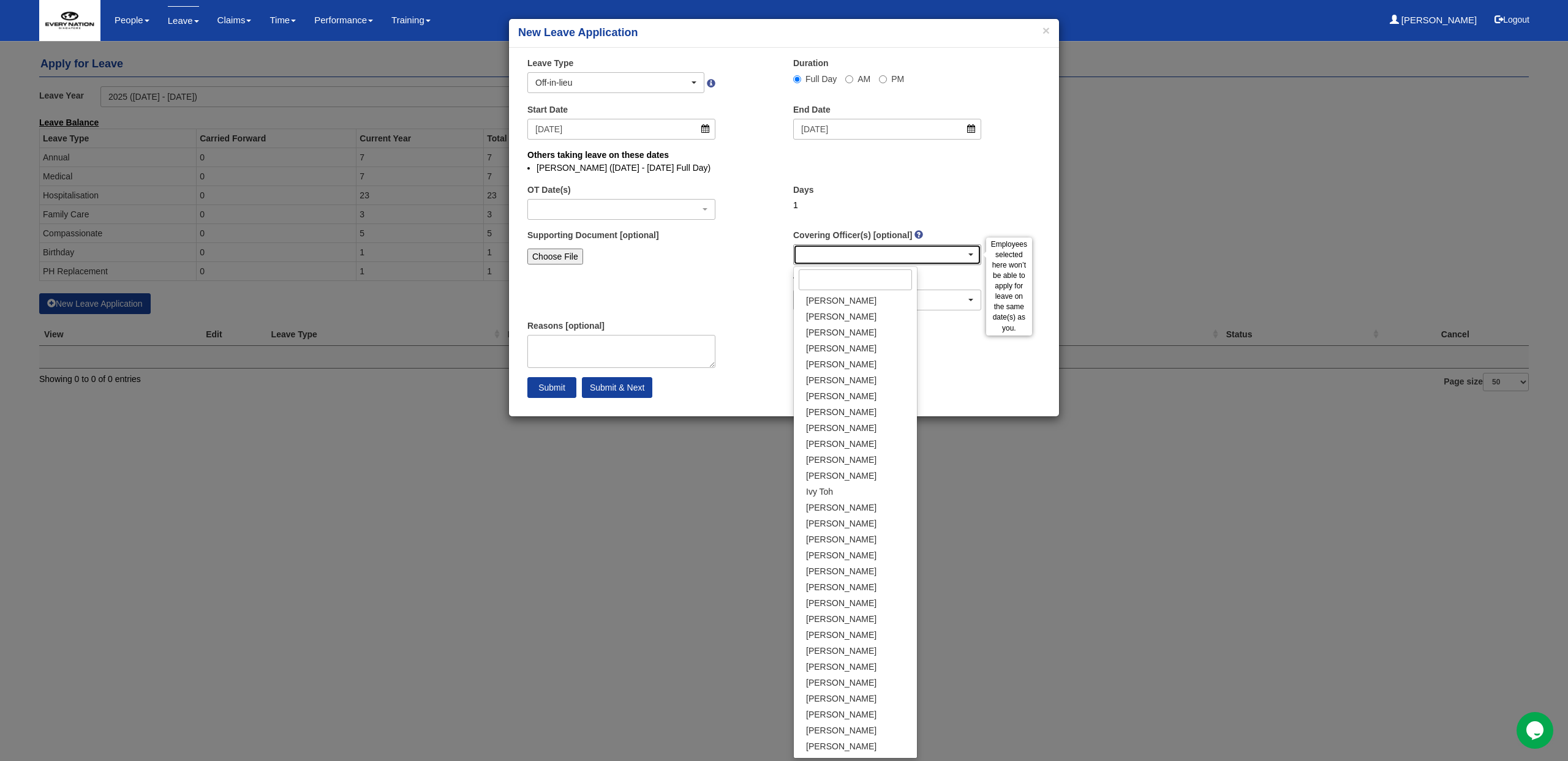
click at [830, 249] on div "button" at bounding box center [887, 255] width 187 height 19
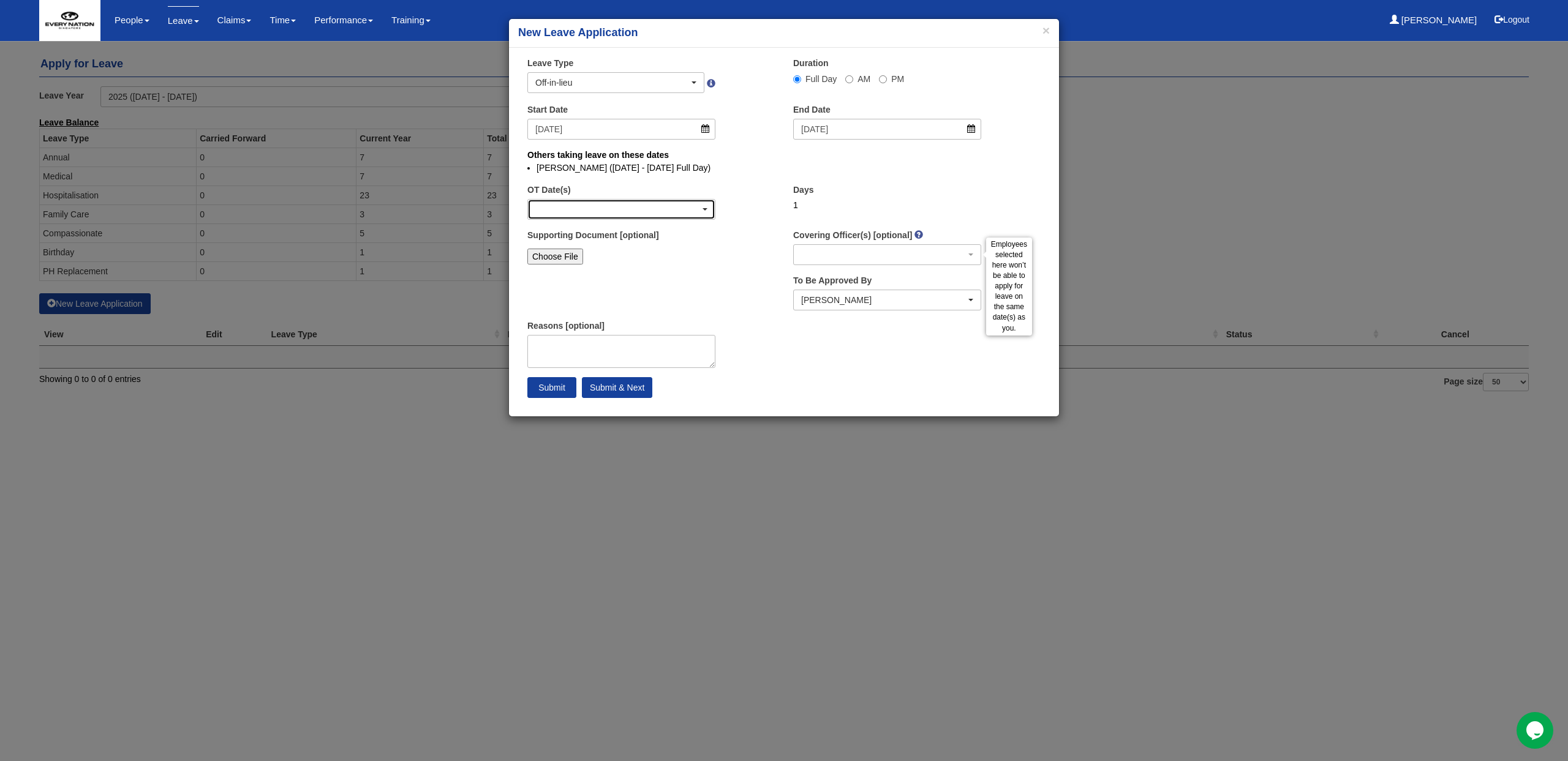
click at [684, 215] on div "button" at bounding box center [621, 209] width 187 height 19
click at [712, 285] on div "× Leave Type Annual Childcare Off-in-lieu Medical Hospitalisation Maternity Pat…" at bounding box center [784, 232] width 550 height 350
click at [606, 217] on div "button" at bounding box center [621, 209] width 187 height 19
click at [703, 209] on span "button" at bounding box center [705, 209] width 5 height 3
click at [702, 206] on div "button" at bounding box center [621, 209] width 187 height 19
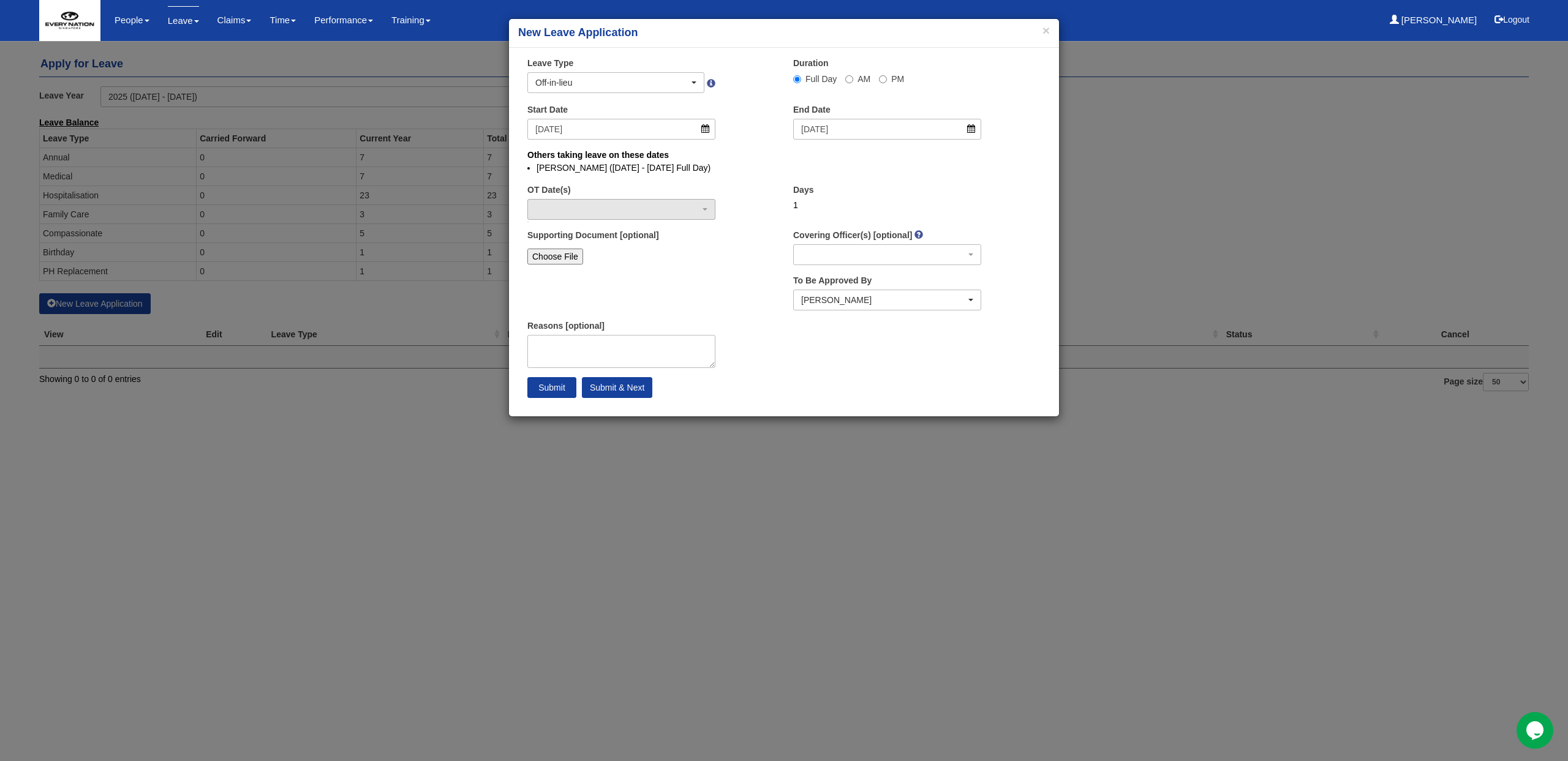
click at [581, 112] on div "Start Date 19/8/2025" at bounding box center [621, 122] width 206 height 36
click at [572, 203] on div "button" at bounding box center [621, 209] width 187 height 19
click at [641, 204] on div "button" at bounding box center [621, 209] width 187 height 19
click at [697, 209] on div "button" at bounding box center [621, 209] width 187 height 19
click at [702, 209] on div "button" at bounding box center [621, 209] width 187 height 19
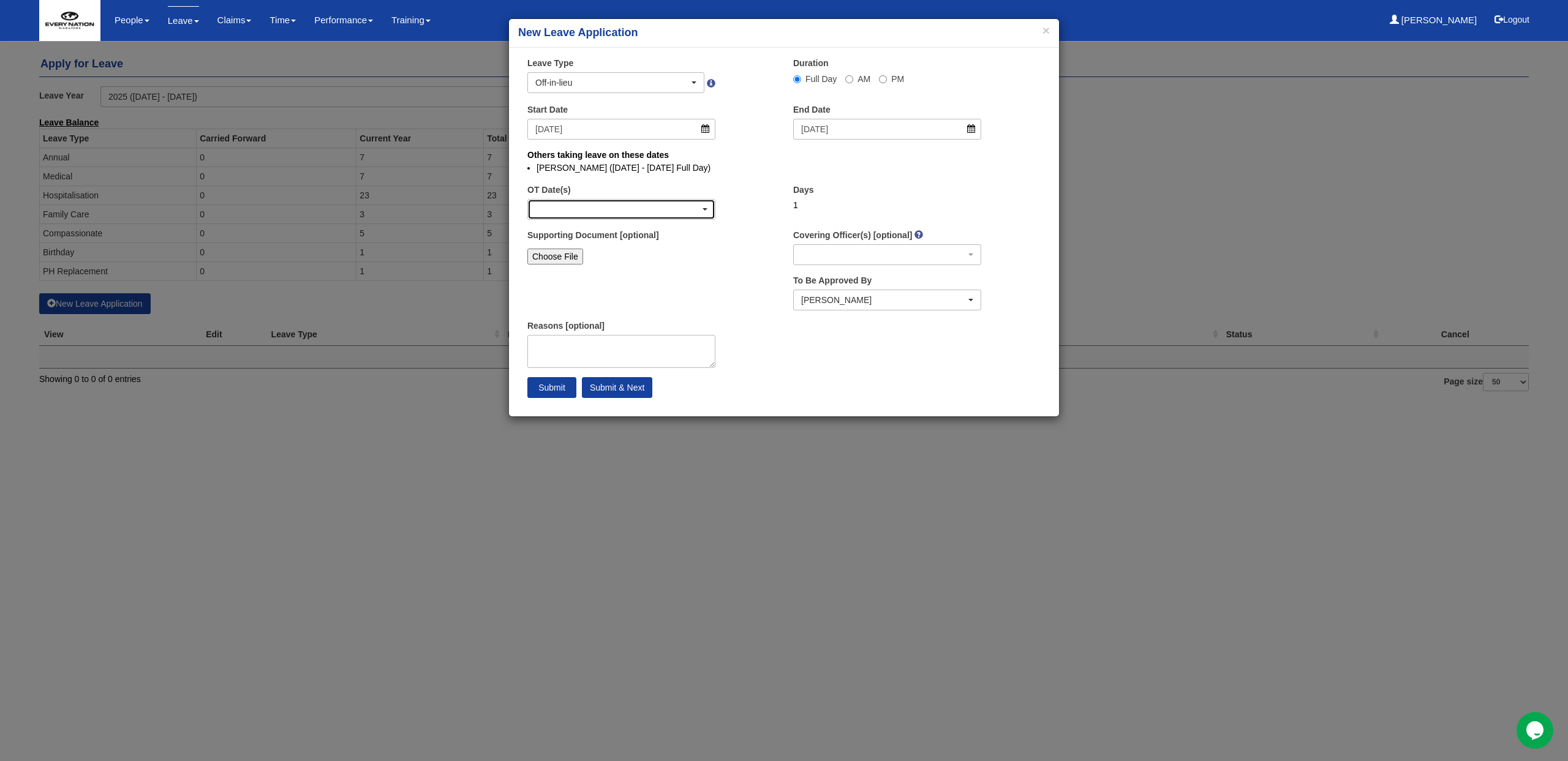
click at [697, 211] on div "button" at bounding box center [621, 209] width 187 height 19
click at [659, 206] on div "button" at bounding box center [621, 209] width 187 height 19
click at [666, 222] on div "OT Date(s)" at bounding box center [651, 206] width 266 height 45
click at [676, 213] on div "button" at bounding box center [621, 209] width 187 height 19
click at [801, 249] on div "button" at bounding box center [887, 255] width 187 height 19
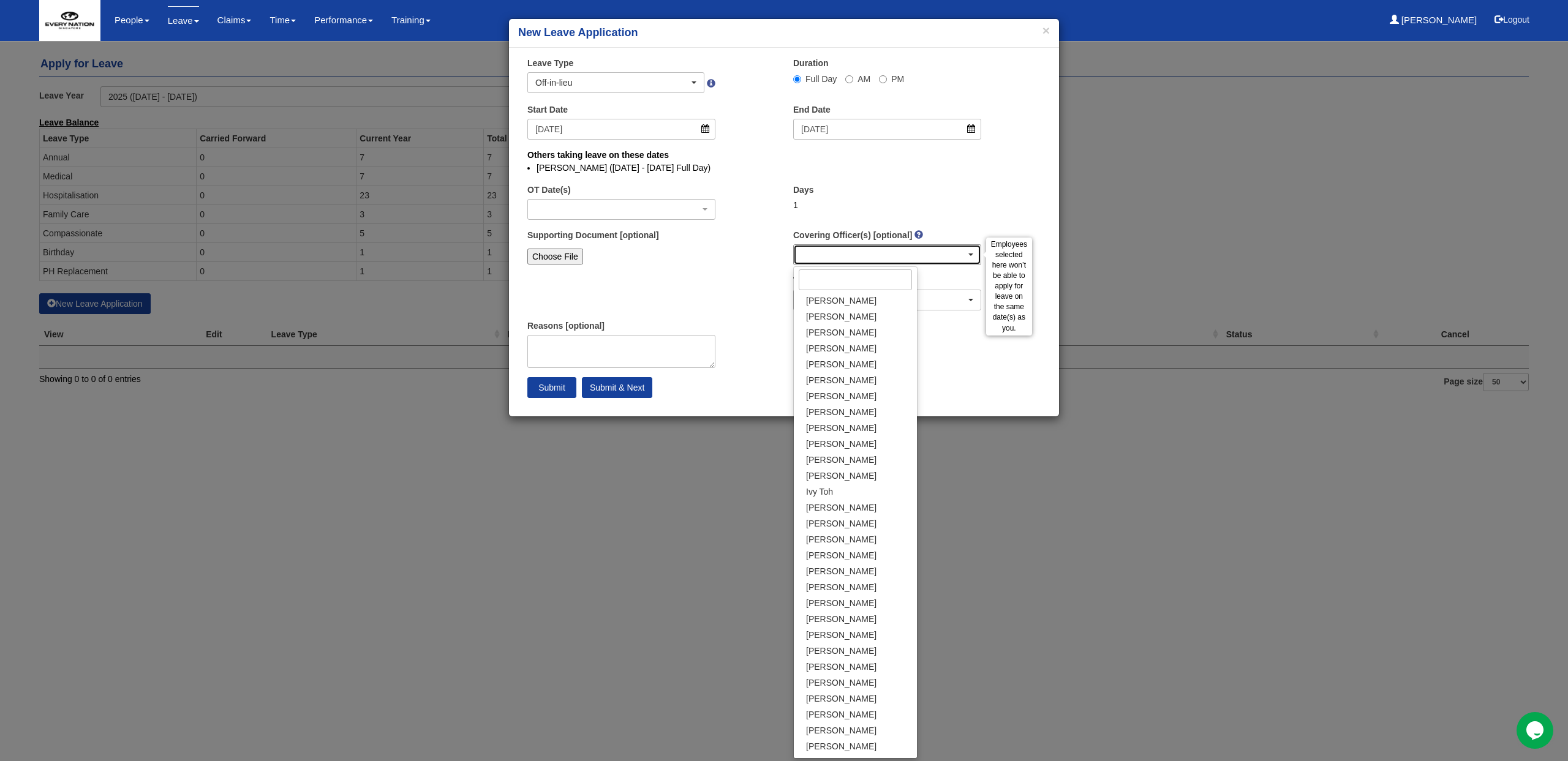
click at [801, 249] on div "button" at bounding box center [887, 255] width 187 height 19
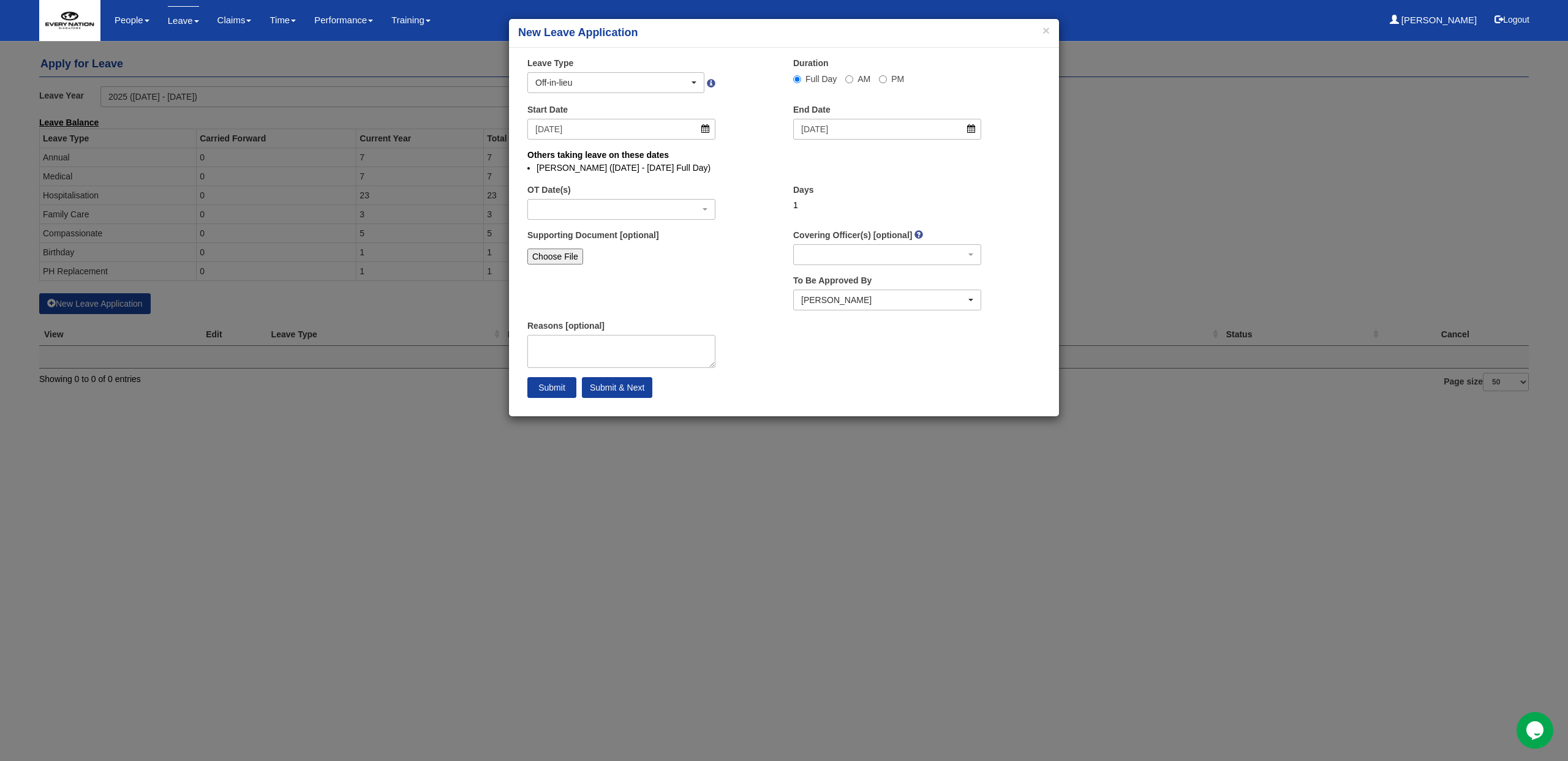
click at [773, 249] on div "Supporting Document [optional] Choose File" at bounding box center [651, 253] width 266 height 49
click at [819, 270] on div "Covering Officer(s) [optional] Adelaine Lee Alyssa Belina Ana Manzano Arnie Man…" at bounding box center [917, 251] width 266 height 45
click at [821, 260] on div "button" at bounding box center [887, 255] width 187 height 19
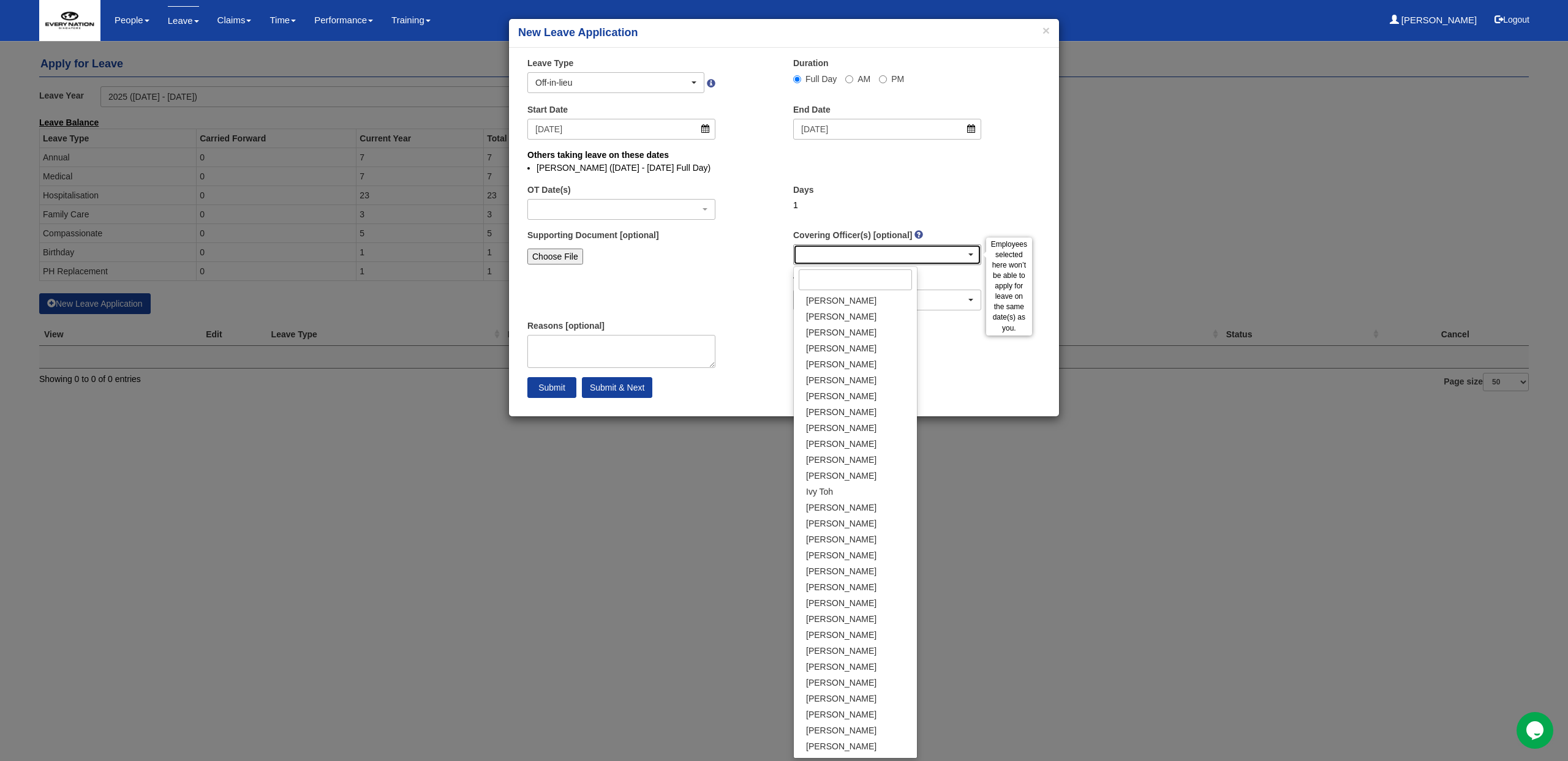
click at [820, 258] on div "button" at bounding box center [887, 255] width 187 height 19
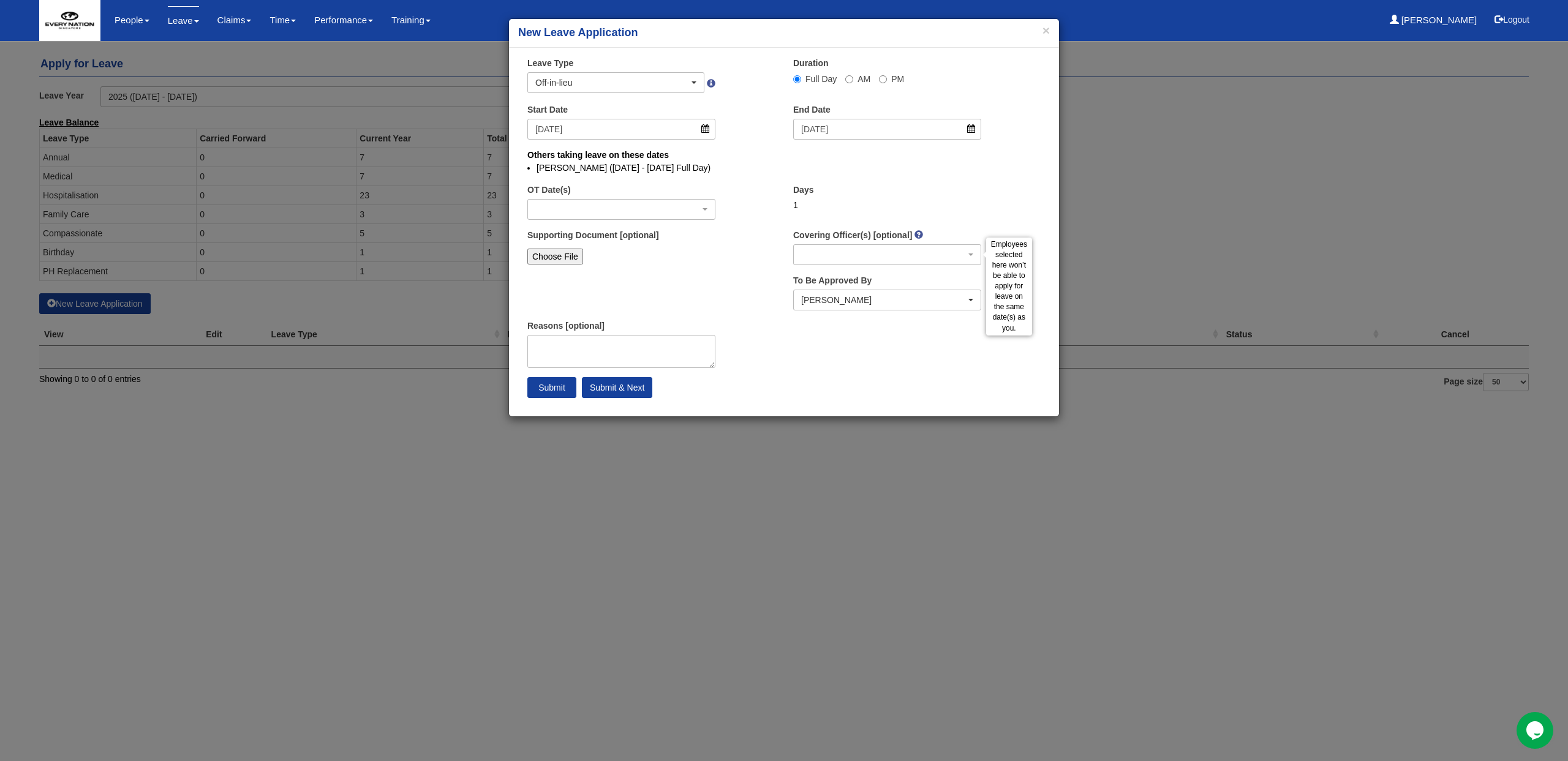
click at [770, 259] on div "Supporting Document [optional] Choose File" at bounding box center [651, 253] width 266 height 49
click at [1042, 36] on h4 "New Leave Application" at bounding box center [784, 33] width 532 height 16
click at [1043, 32] on button "×" at bounding box center [1046, 30] width 8 height 13
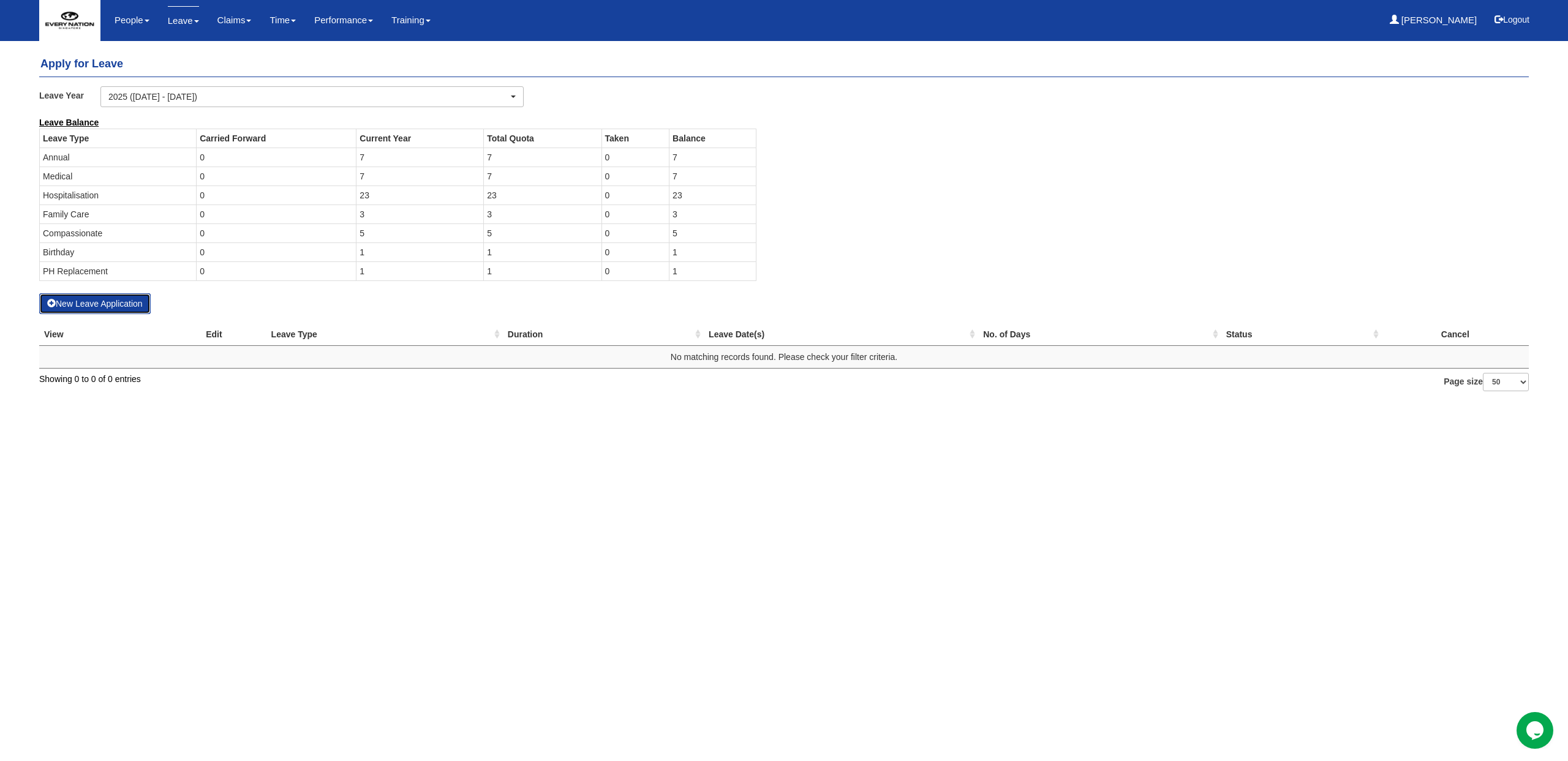
click at [103, 310] on button "New Leave Application" at bounding box center [95, 303] width 112 height 21
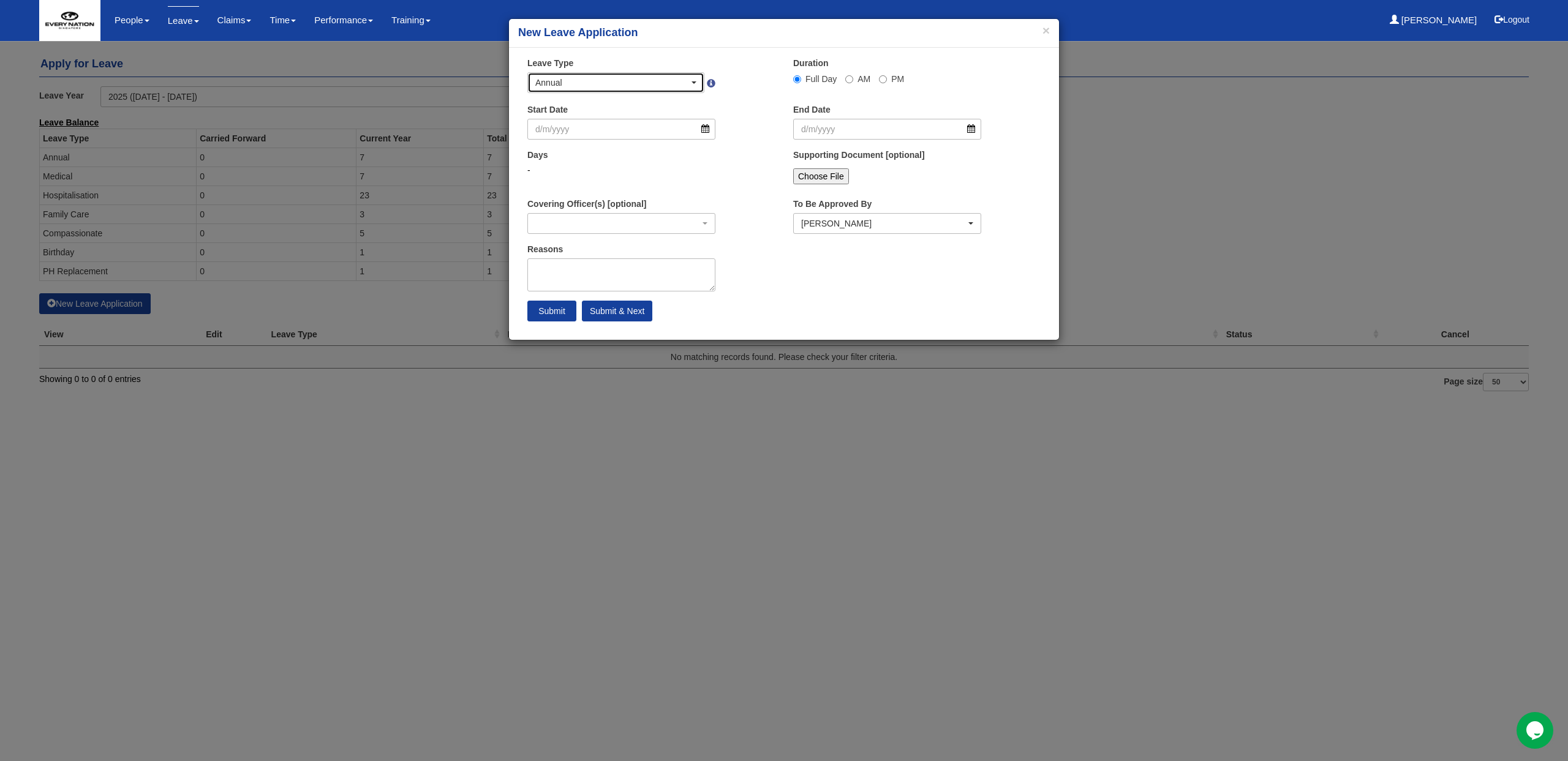
click at [547, 75] on div "Annual" at bounding box center [616, 82] width 176 height 19
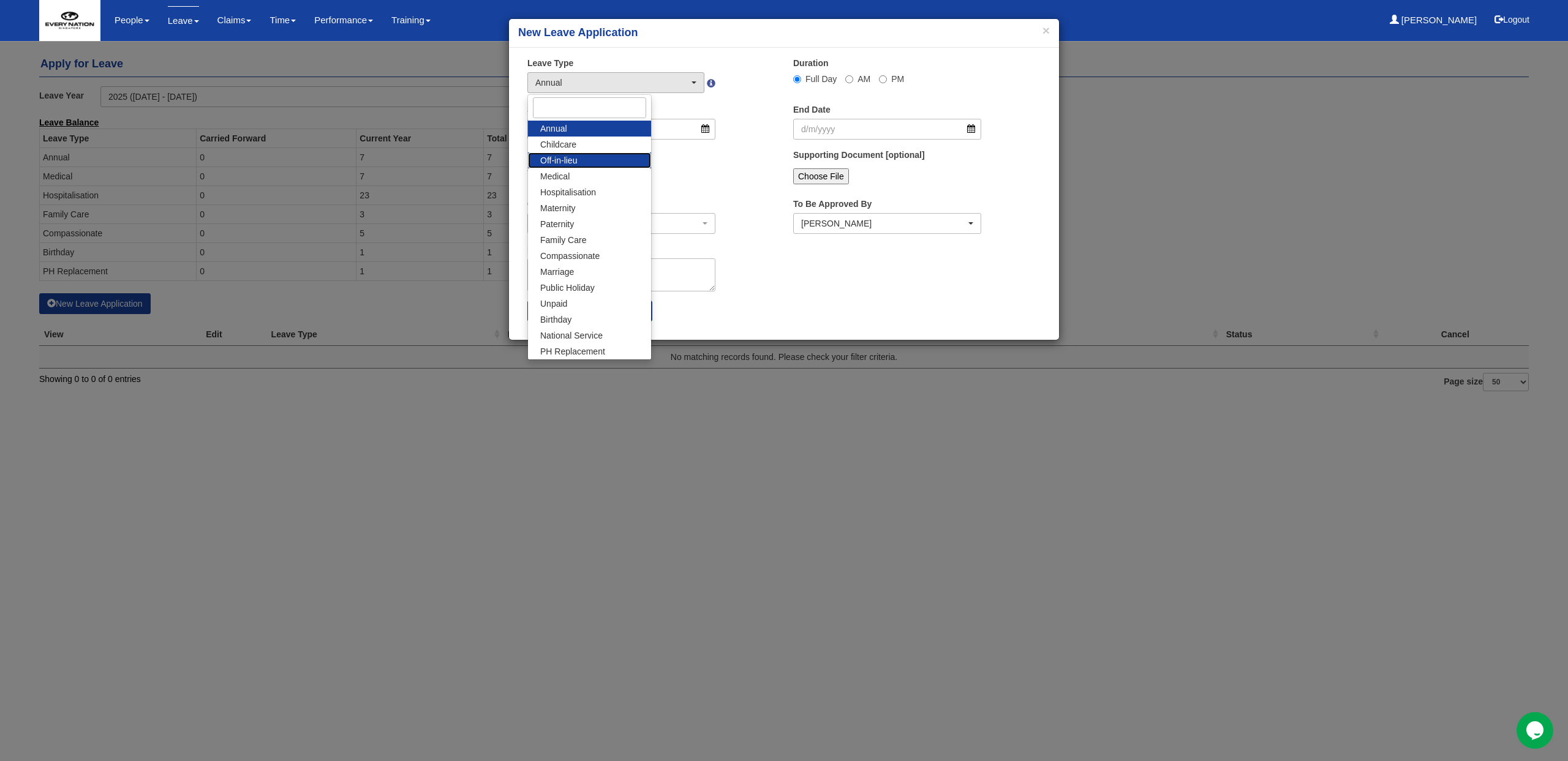
click at [585, 161] on link "Off-in-lieu" at bounding box center [589, 160] width 123 height 16
select select "3"
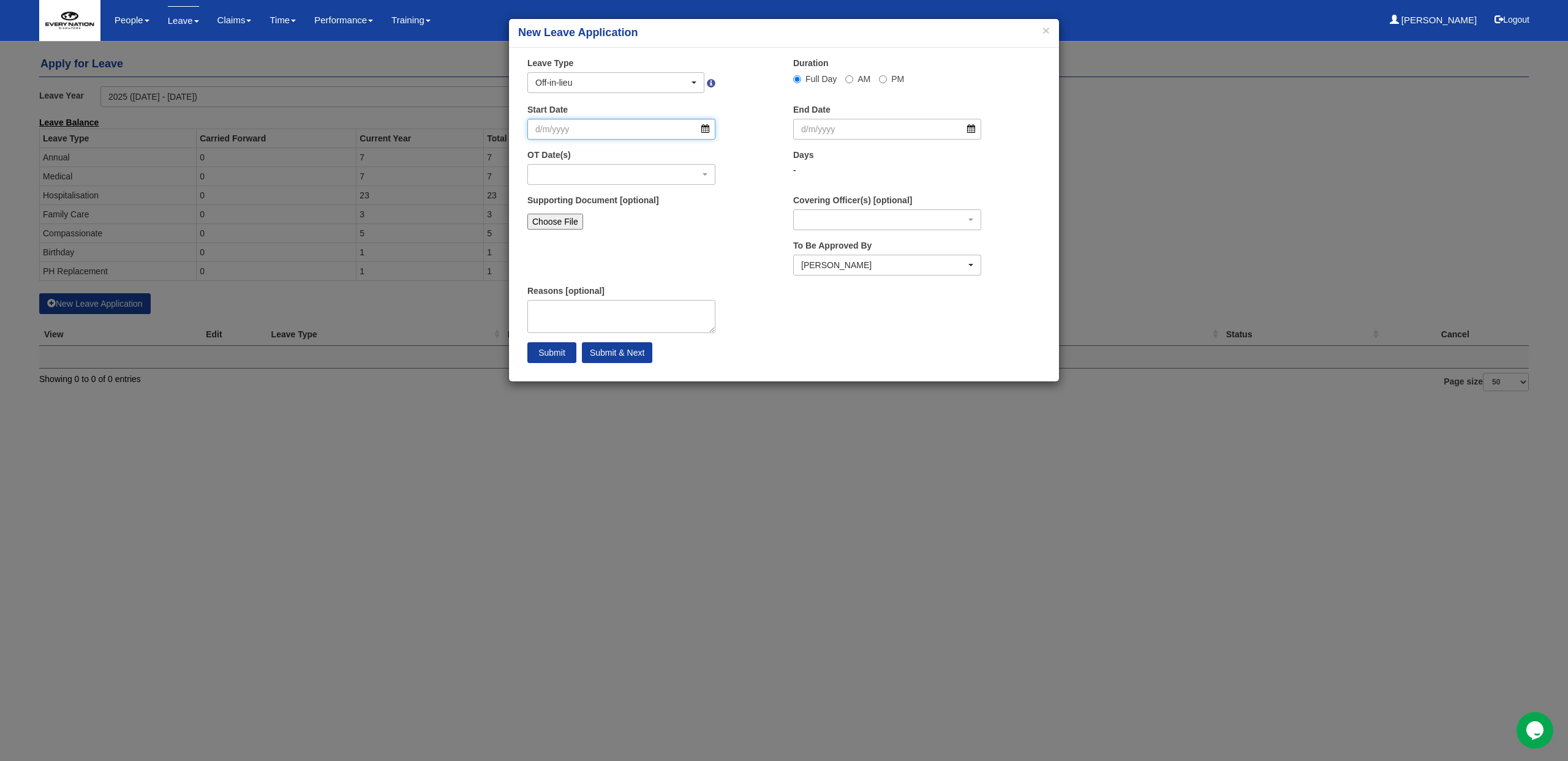
click at [609, 138] on input "Start Date" at bounding box center [621, 129] width 188 height 21
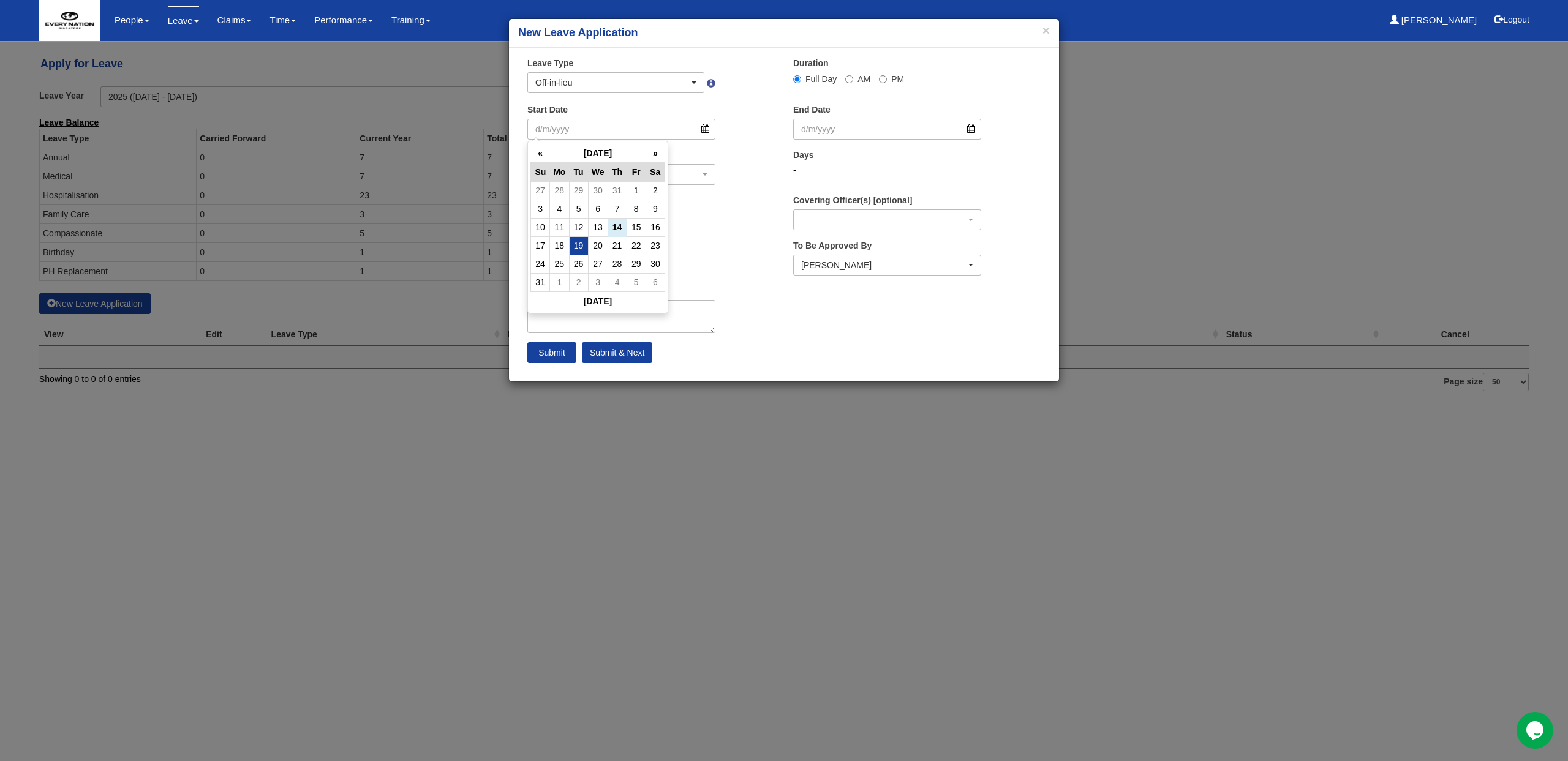
click at [572, 246] on td "19" at bounding box center [579, 245] width 19 height 18
type input "19/8/2025"
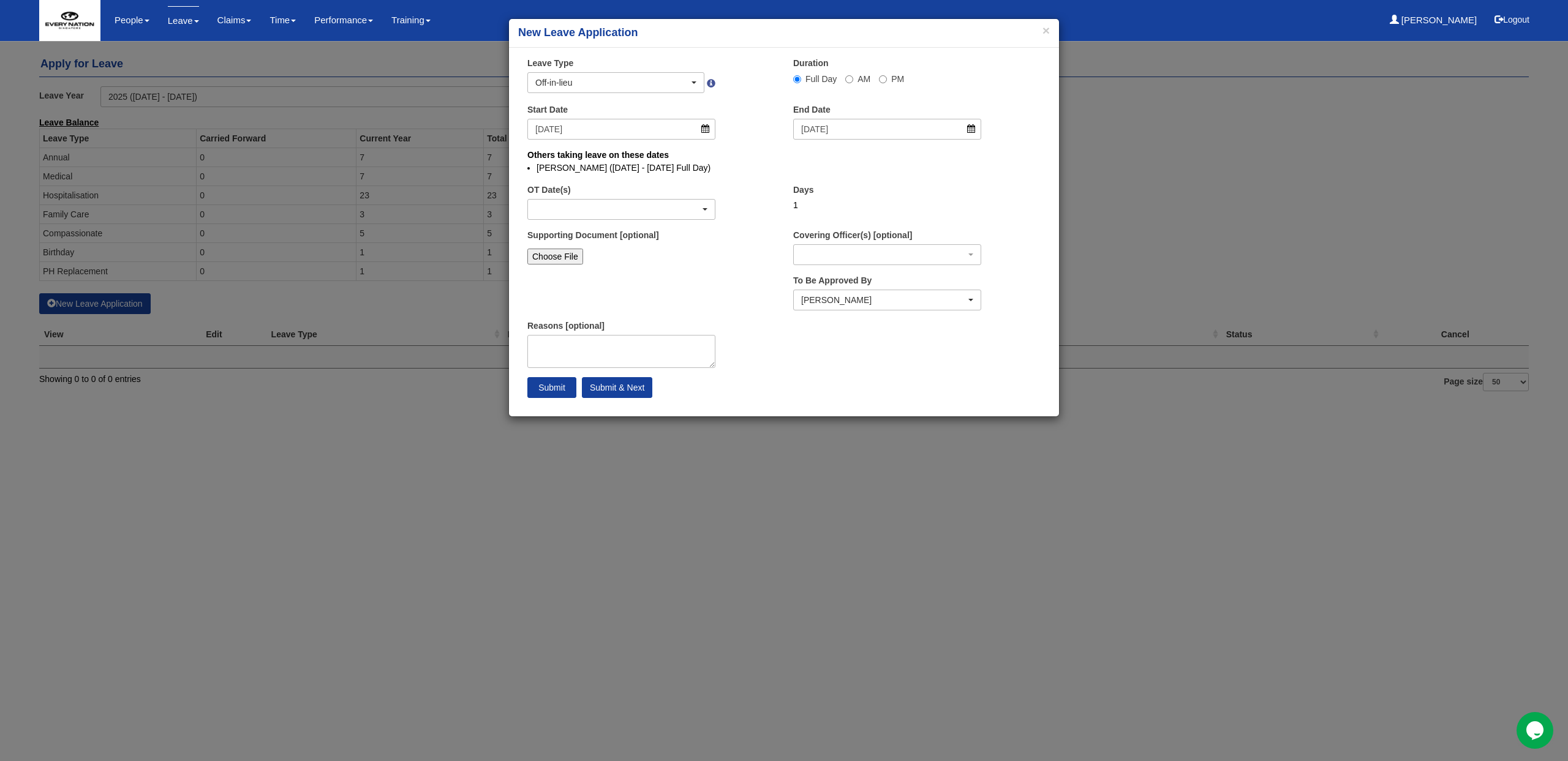
select select
click at [649, 222] on div "OT Date(s) 9/8/2025 - 1 day(s)" at bounding box center [651, 206] width 266 height 45
click at [648, 219] on button "button" at bounding box center [621, 209] width 188 height 21
click at [622, 244] on link "9/8/2025 - 1 day(s)" at bounding box center [583, 245] width 111 height 16
select select "1094"
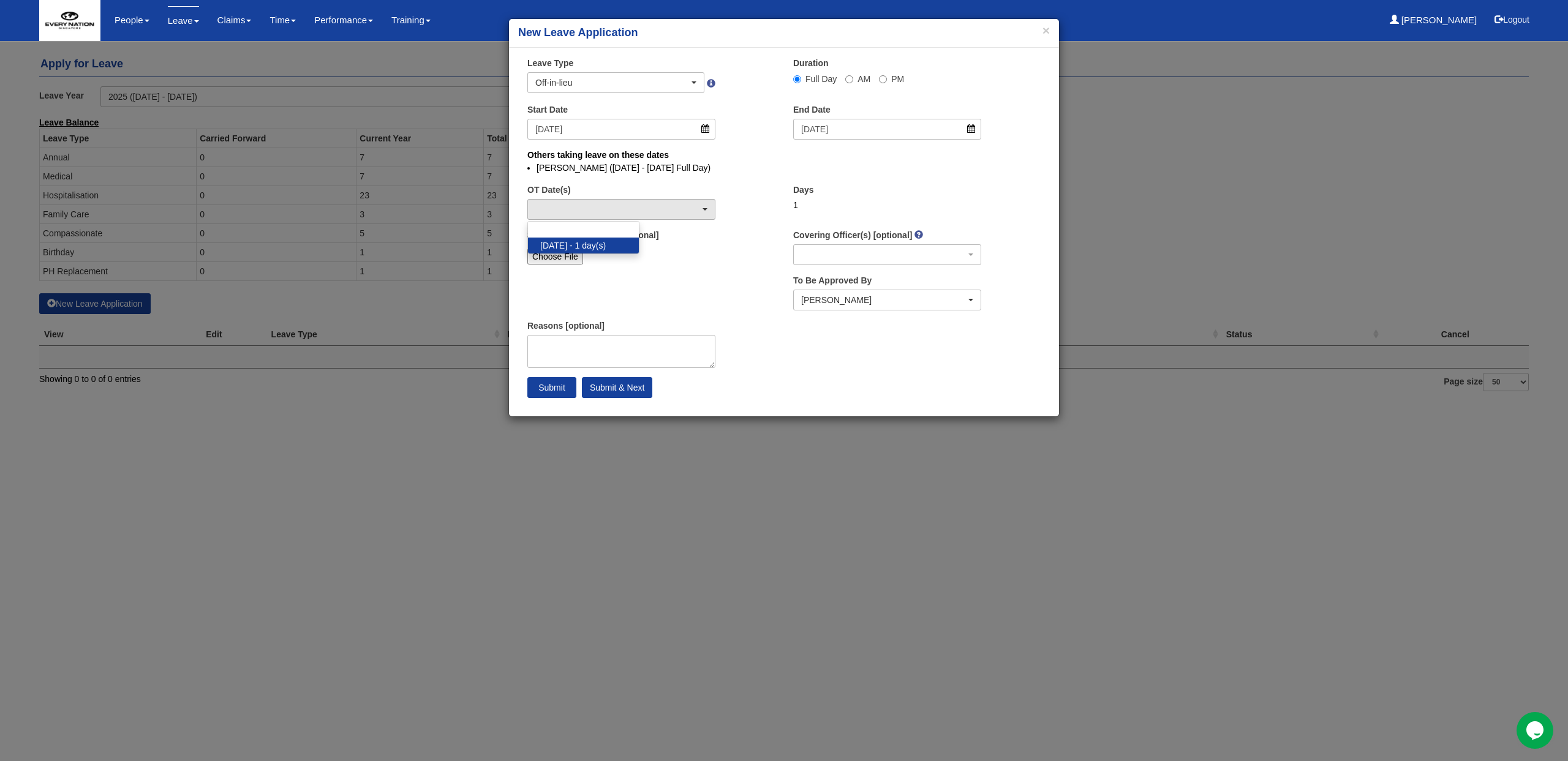
scroll to position [1, 0]
click at [670, 247] on div "Choose File" at bounding box center [621, 256] width 188 height 24
click at [573, 390] on input "Submit" at bounding box center [552, 387] width 49 height 21
select select "1"
select select
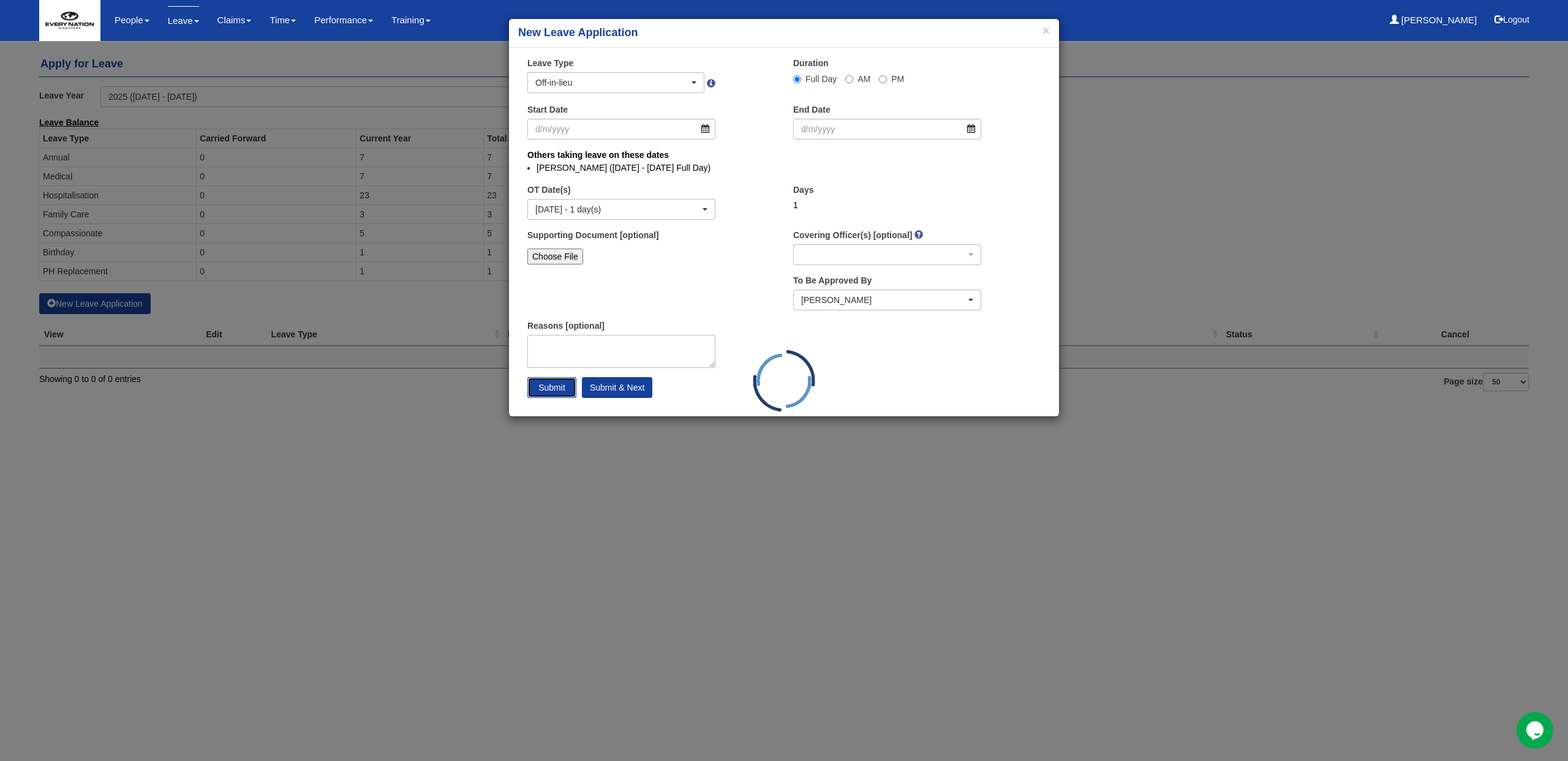
select select "50"
